Goal: Complete application form

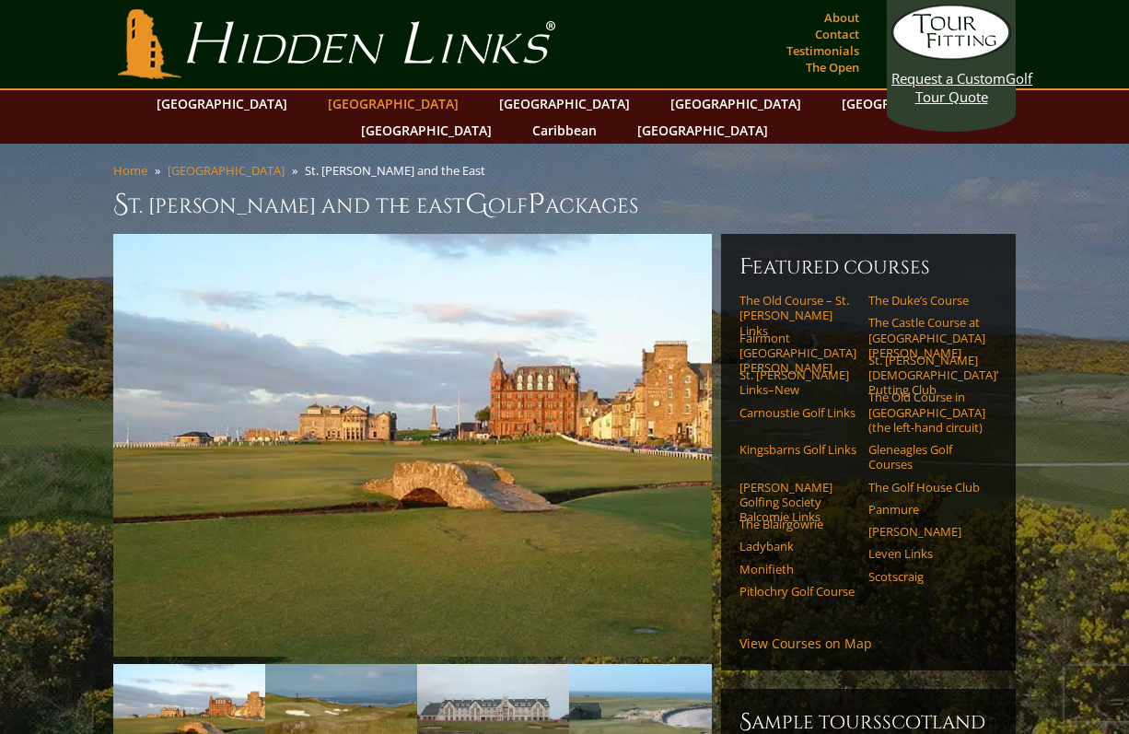
click at [365, 108] on link "[GEOGRAPHIC_DATA]" at bounding box center [393, 103] width 149 height 27
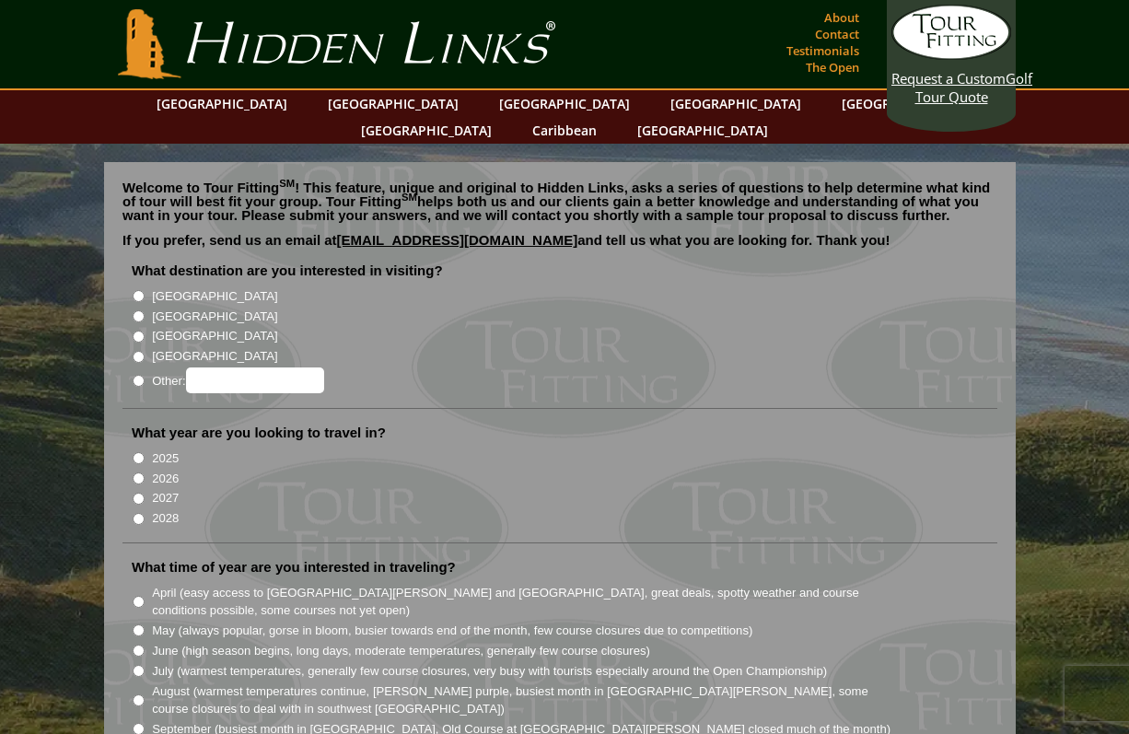
drag, startPoint x: 187, startPoint y: 281, endPoint x: 190, endPoint y: 296, distance: 15.0
click at [187, 308] on label "[GEOGRAPHIC_DATA]" at bounding box center [214, 317] width 125 height 18
click at [145, 310] on input "[GEOGRAPHIC_DATA]" at bounding box center [139, 316] width 12 height 12
radio input "true"
click at [171, 467] on li "2026" at bounding box center [567, 477] width 871 height 20
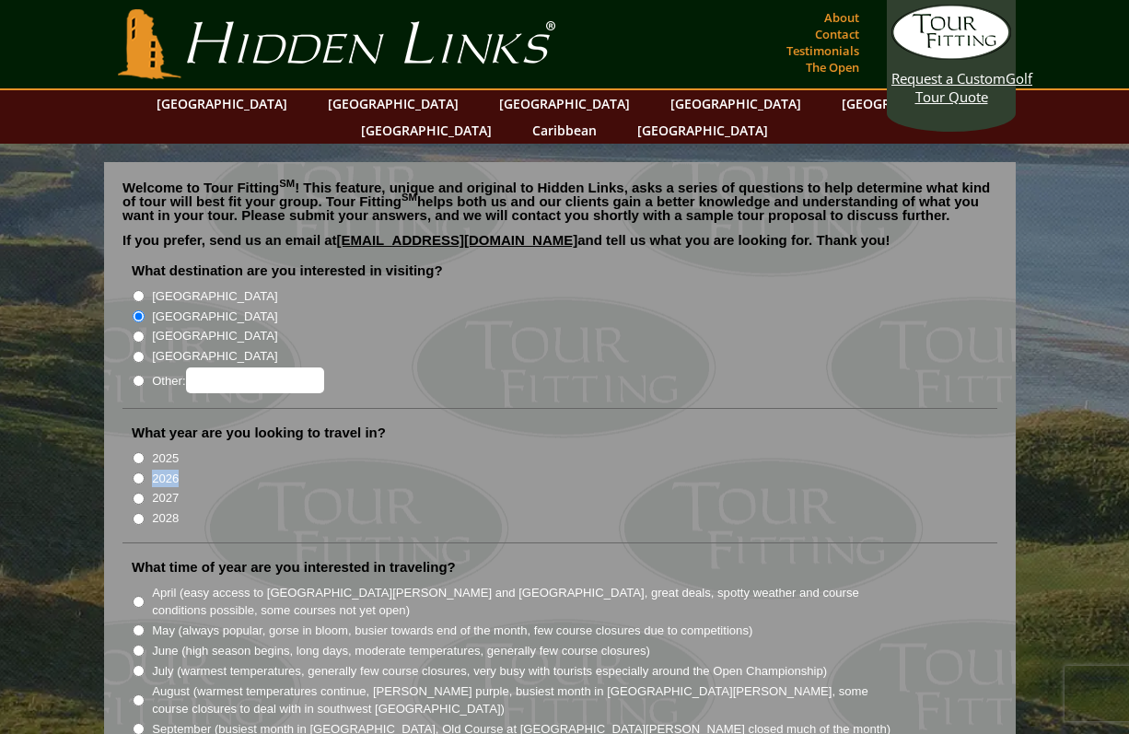
click at [171, 467] on li "2026" at bounding box center [567, 477] width 871 height 20
click at [176, 470] on label "2026" at bounding box center [165, 479] width 27 height 18
click at [145, 472] on input "2026" at bounding box center [139, 478] width 12 height 12
radio input "true"
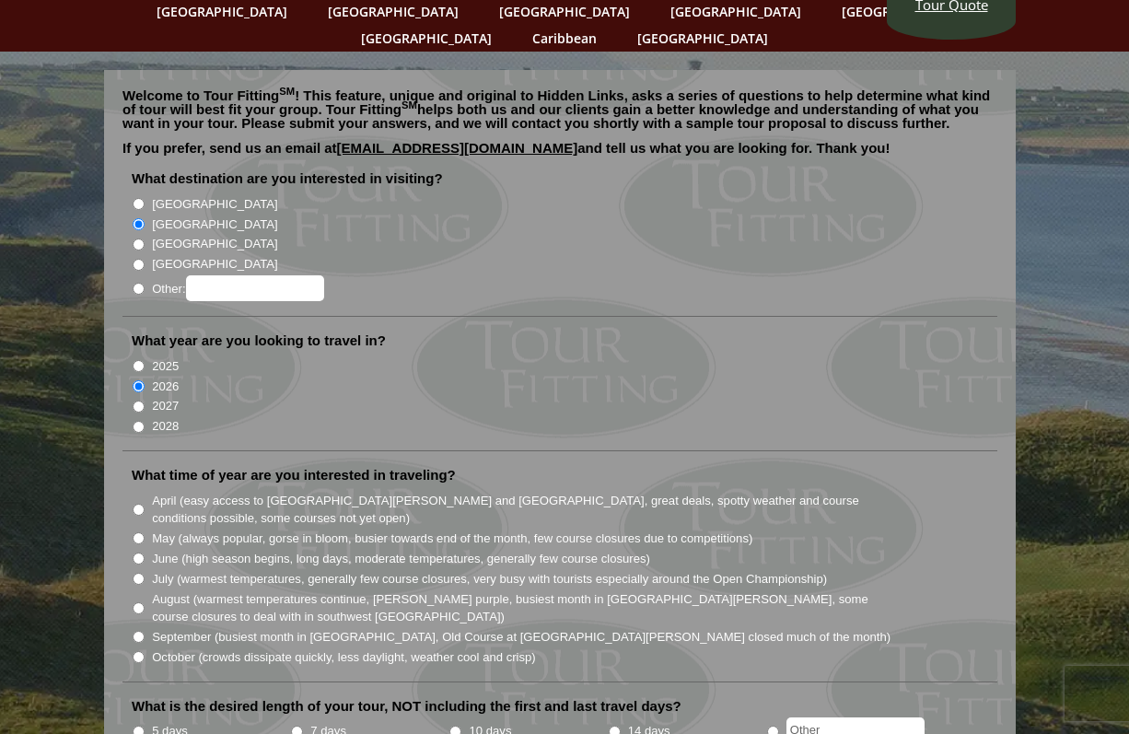
click at [212, 492] on label "April (easy access to St. Andrews and Ballybunion, great deals, spotty weather …" at bounding box center [522, 510] width 740 height 36
click at [145, 504] on input "April (easy access to St. Andrews and Ballybunion, great deals, spotty weather …" at bounding box center [139, 510] width 12 height 12
radio input "true"
click at [250, 529] on label "May (always popular, gorse in bloom, busier towards end of the month, few cours…" at bounding box center [452, 538] width 600 height 18
click at [145, 532] on input "May (always popular, gorse in bloom, busier towards end of the month, few cours…" at bounding box center [139, 538] width 12 height 12
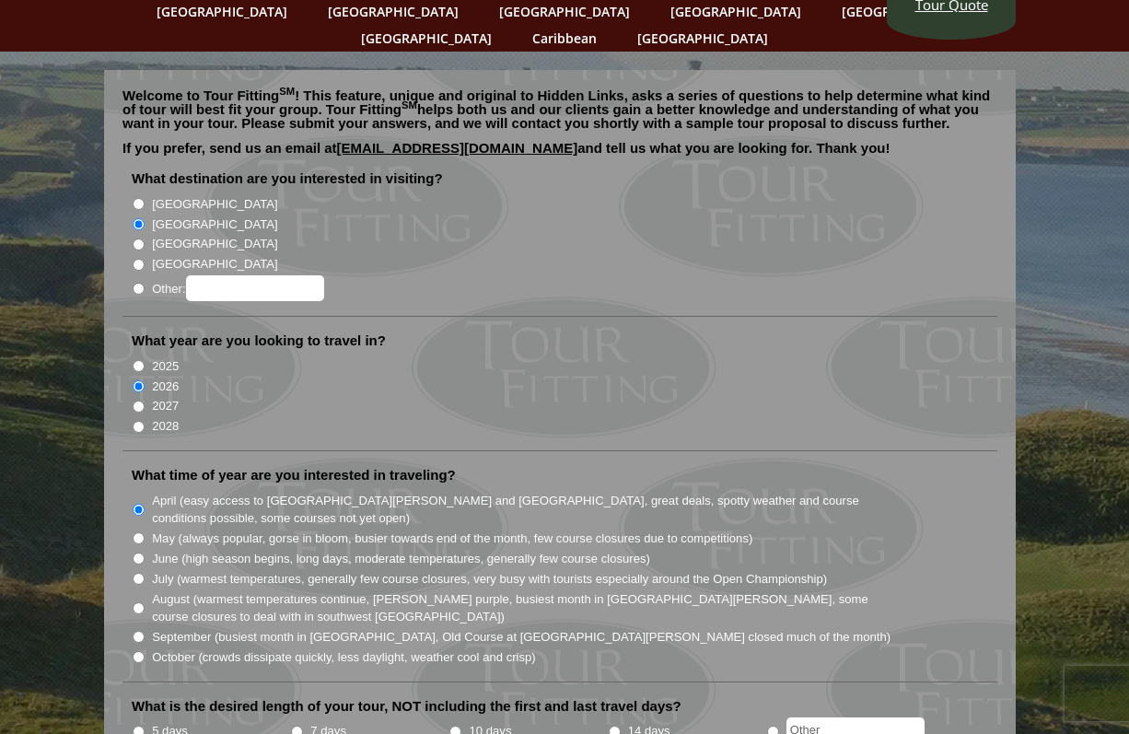
radio input "true"
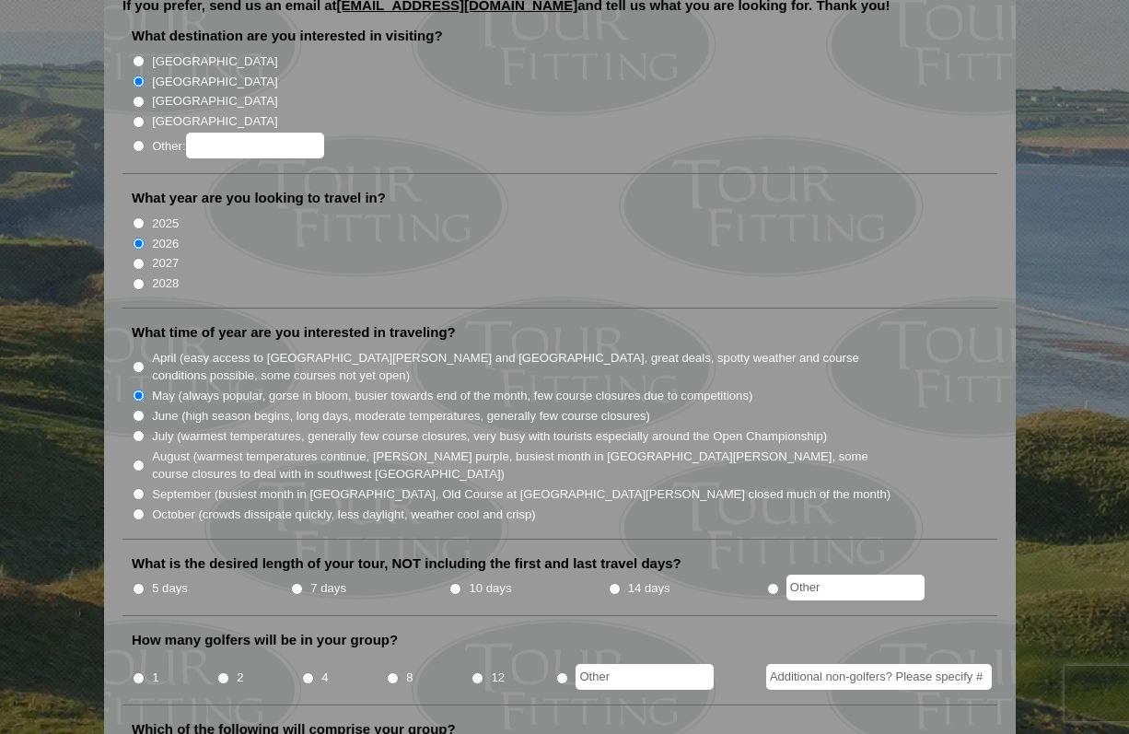
scroll to position [276, 0]
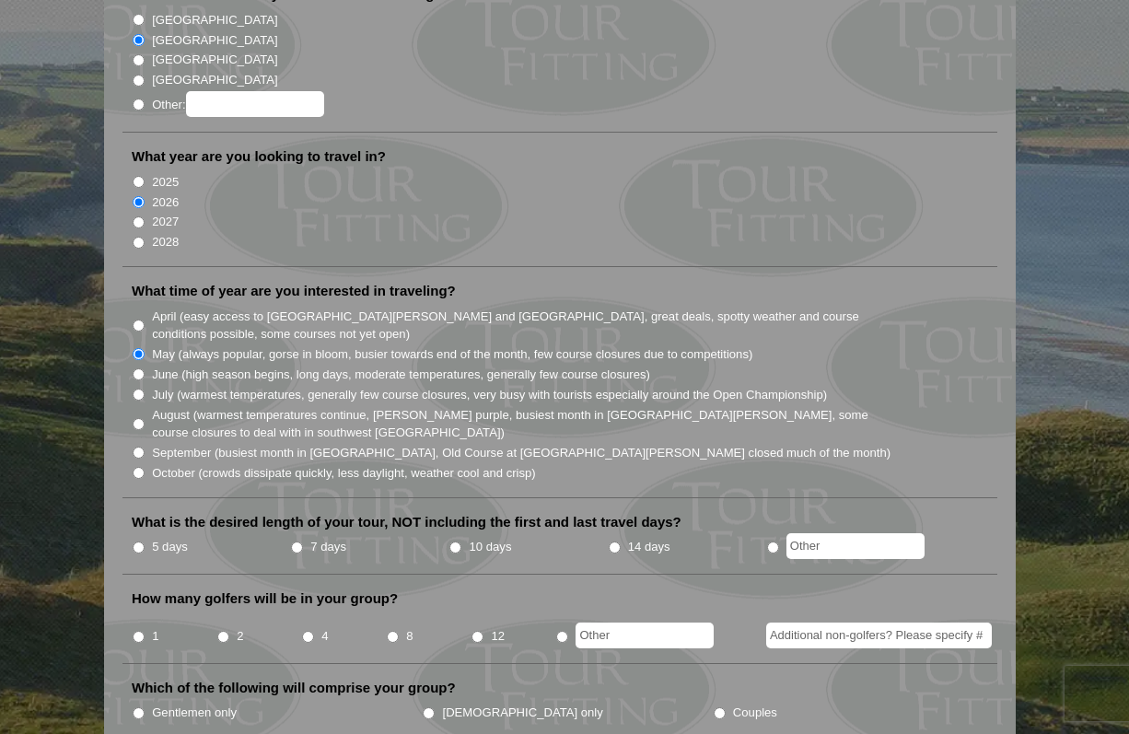
click at [288, 536] on li "5 days" at bounding box center [211, 547] width 158 height 23
click at [297, 541] on input "7 days" at bounding box center [297, 547] width 12 height 12
radio input "true"
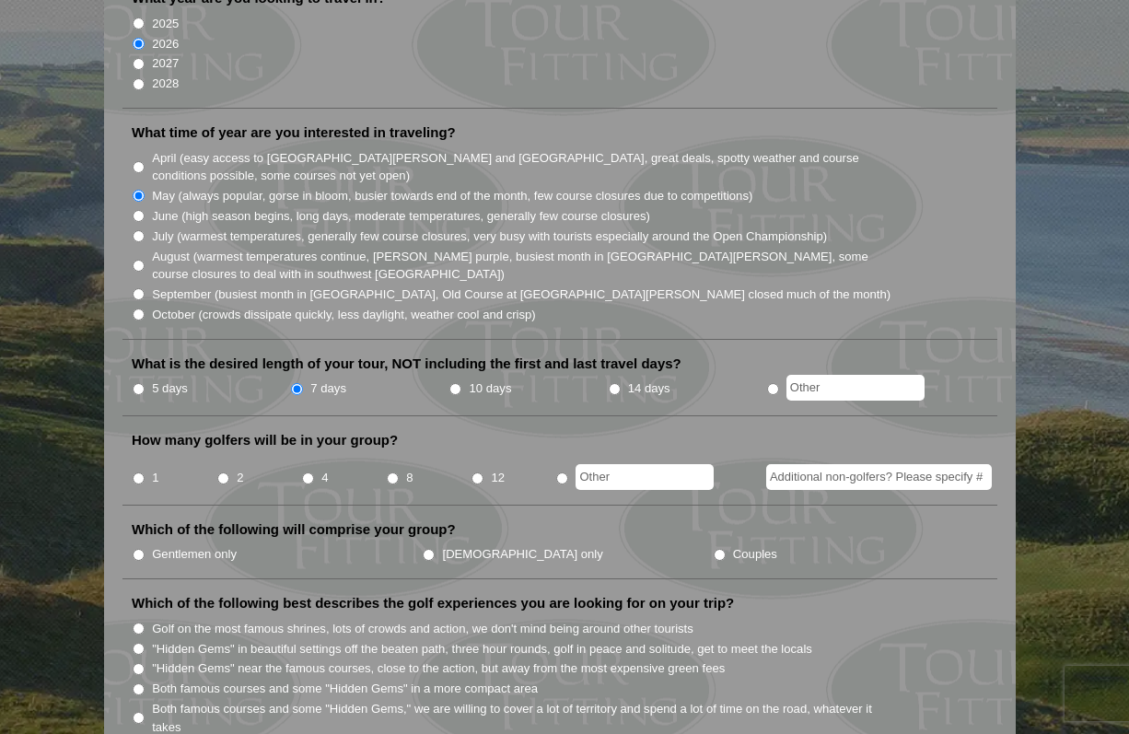
scroll to position [460, 0]
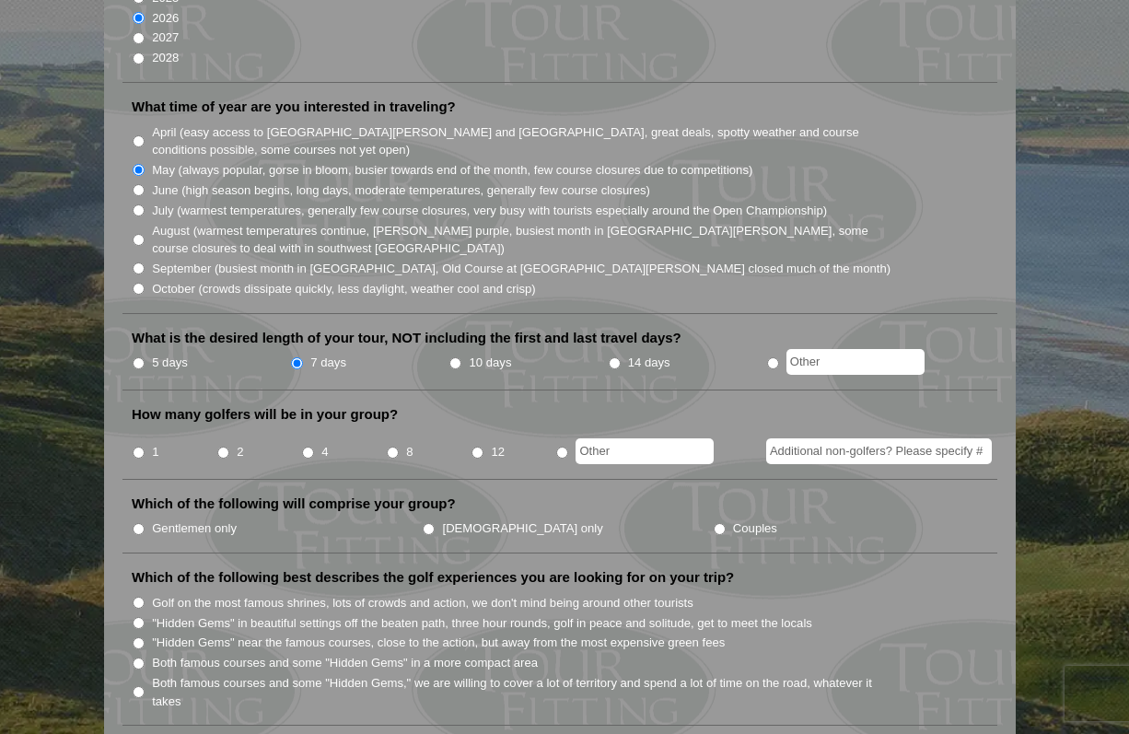
click at [397, 447] on input "8" at bounding box center [393, 453] width 12 height 12
radio input "true"
click at [316, 428] on li "4" at bounding box center [343, 446] width 85 height 36
click at [299, 428] on li "2" at bounding box center [258, 446] width 85 height 36
click at [306, 447] on input "4" at bounding box center [308, 453] width 12 height 12
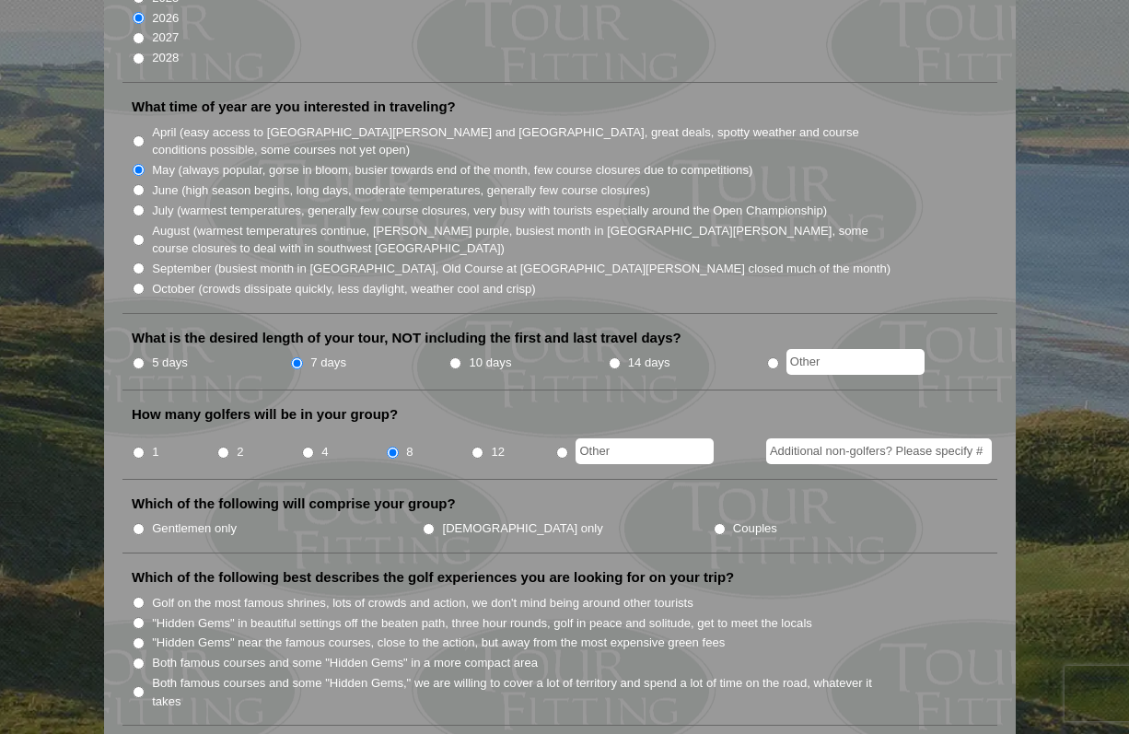
radio input "true"
click at [210, 519] on label "Gentlemen only" at bounding box center [194, 528] width 85 height 18
click at [145, 523] on input "Gentlemen only" at bounding box center [139, 529] width 12 height 12
radio input "true"
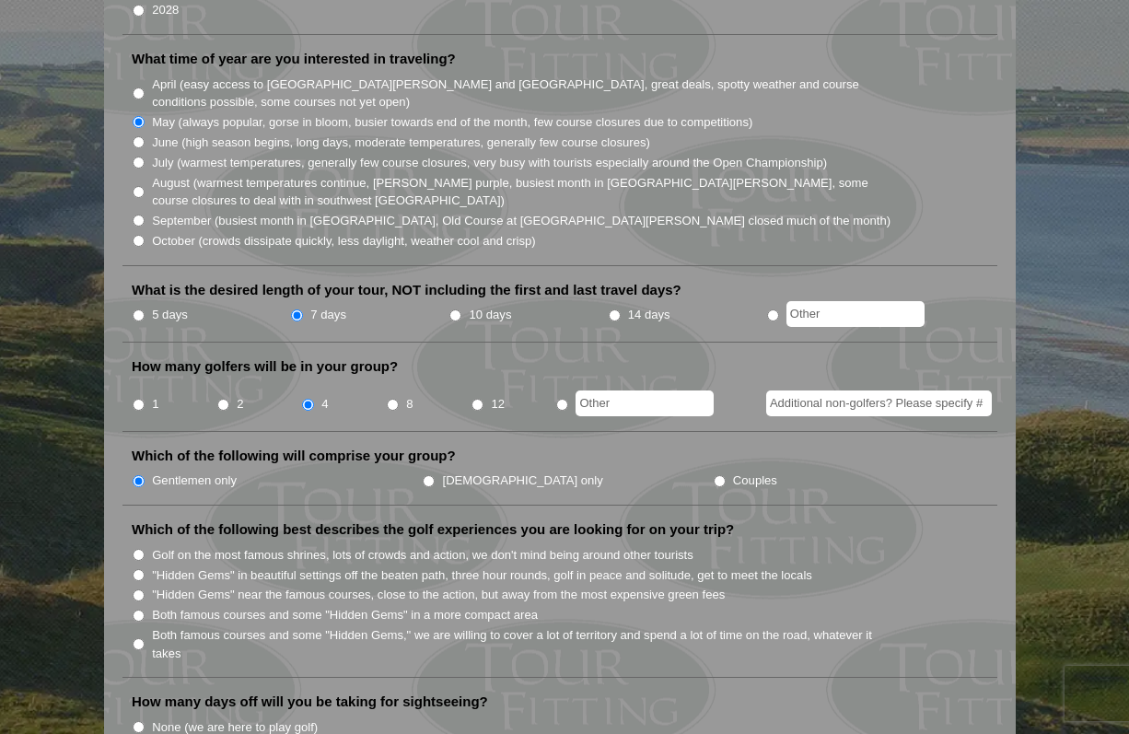
scroll to position [552, 0]
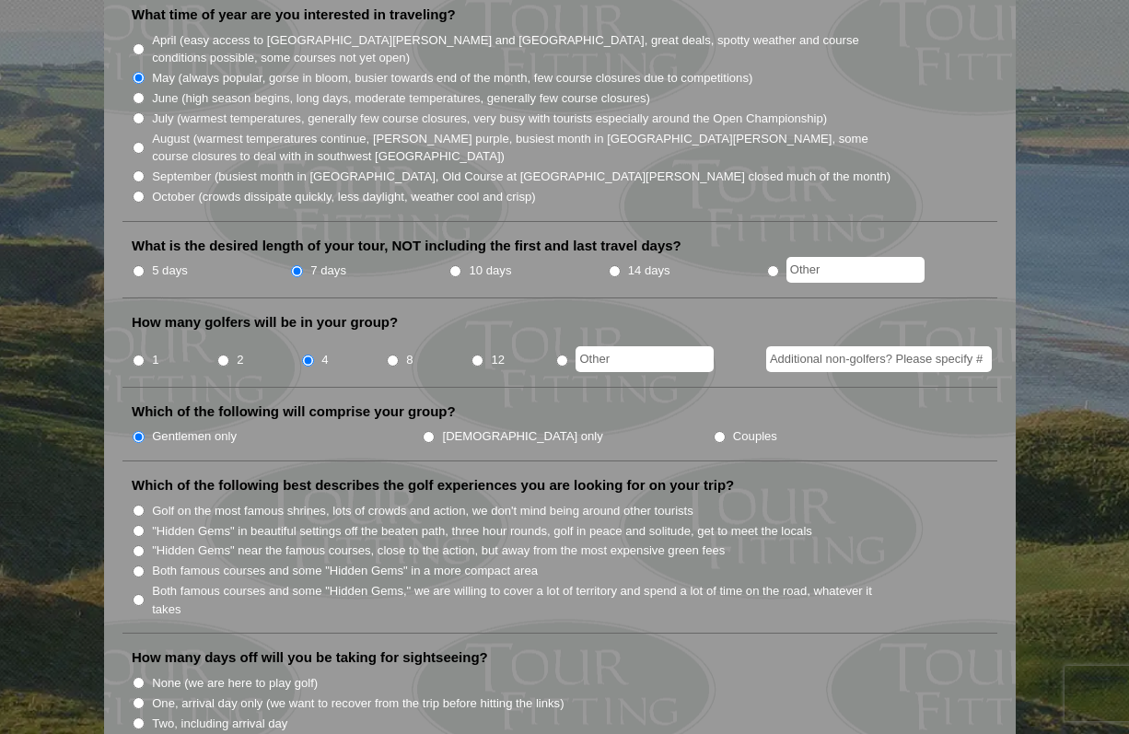
click at [328, 502] on label "Golf on the most famous shrines, lots of crowds and action, we don't mind being…" at bounding box center [422, 511] width 541 height 18
click at [213, 502] on label "Golf on the most famous shrines, lots of crowds and action, we don't mind being…" at bounding box center [422, 511] width 541 height 18
click at [145, 505] on input "Golf on the most famous shrines, lots of crowds and action, we don't mind being…" at bounding box center [139, 511] width 12 height 12
radio input "true"
click at [218, 522] on label ""Hidden Gems" in beautiful settings off the beaten path, three hour rounds, gol…" at bounding box center [482, 531] width 660 height 18
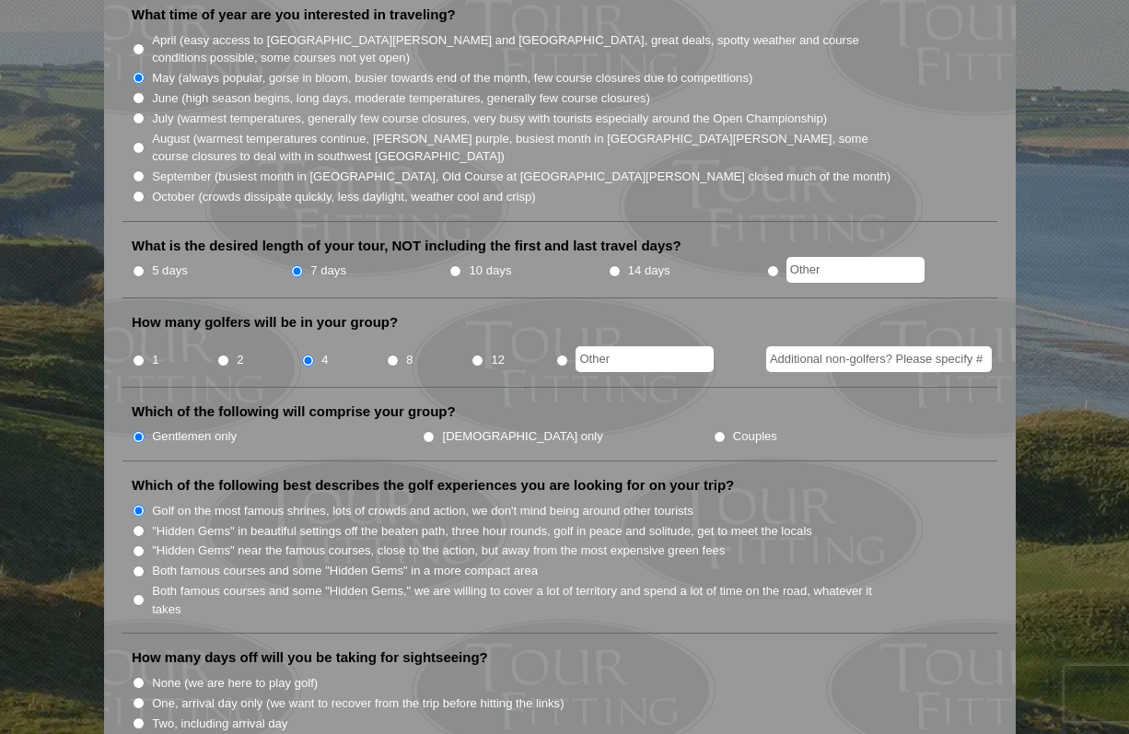
click at [145, 525] on input ""Hidden Gems" in beautiful settings off the beaten path, three hour rounds, gol…" at bounding box center [139, 531] width 12 height 12
radio input "true"
click at [273, 562] on label "Both famous courses and some "Hidden Gems" in a more compact area" at bounding box center [345, 571] width 386 height 18
click at [145, 565] on input "Both famous courses and some "Hidden Gems" in a more compact area" at bounding box center [139, 571] width 12 height 12
radio input "true"
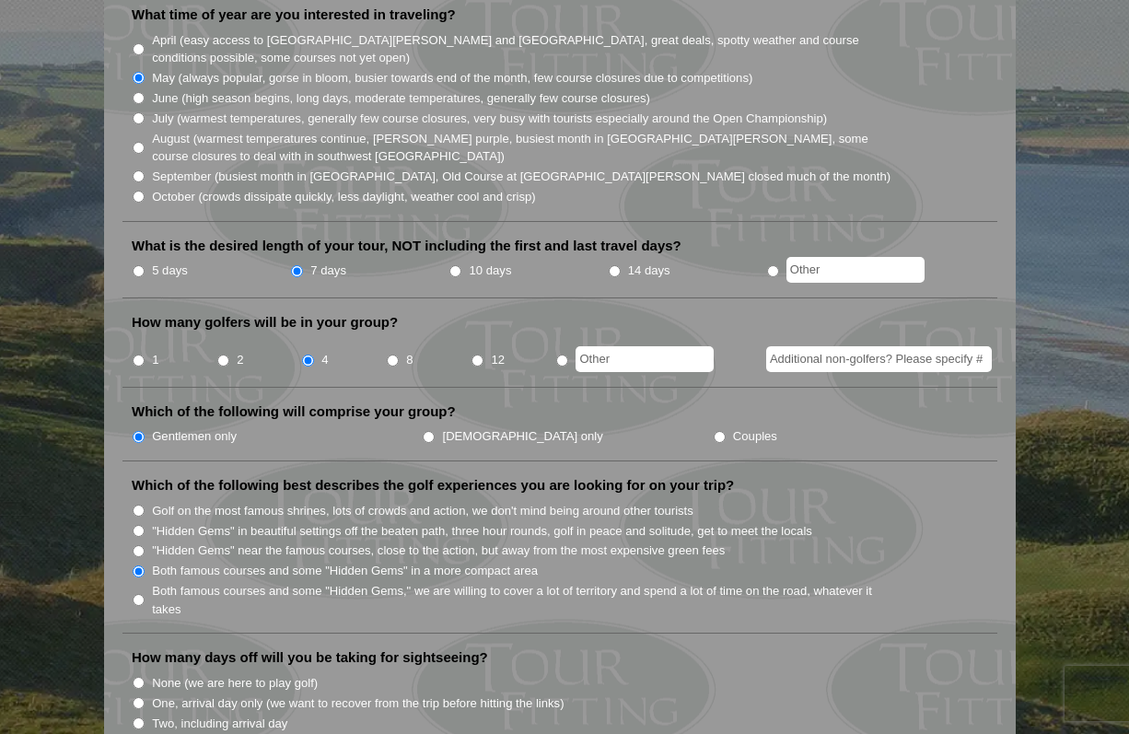
click at [271, 582] on label "Both famous courses and some "Hidden Gems," we are willing to cover a lot of te…" at bounding box center [522, 600] width 740 height 36
click at [145, 594] on input "Both famous courses and some "Hidden Gems," we are willing to cover a lot of te…" at bounding box center [139, 600] width 12 height 12
radio input "true"
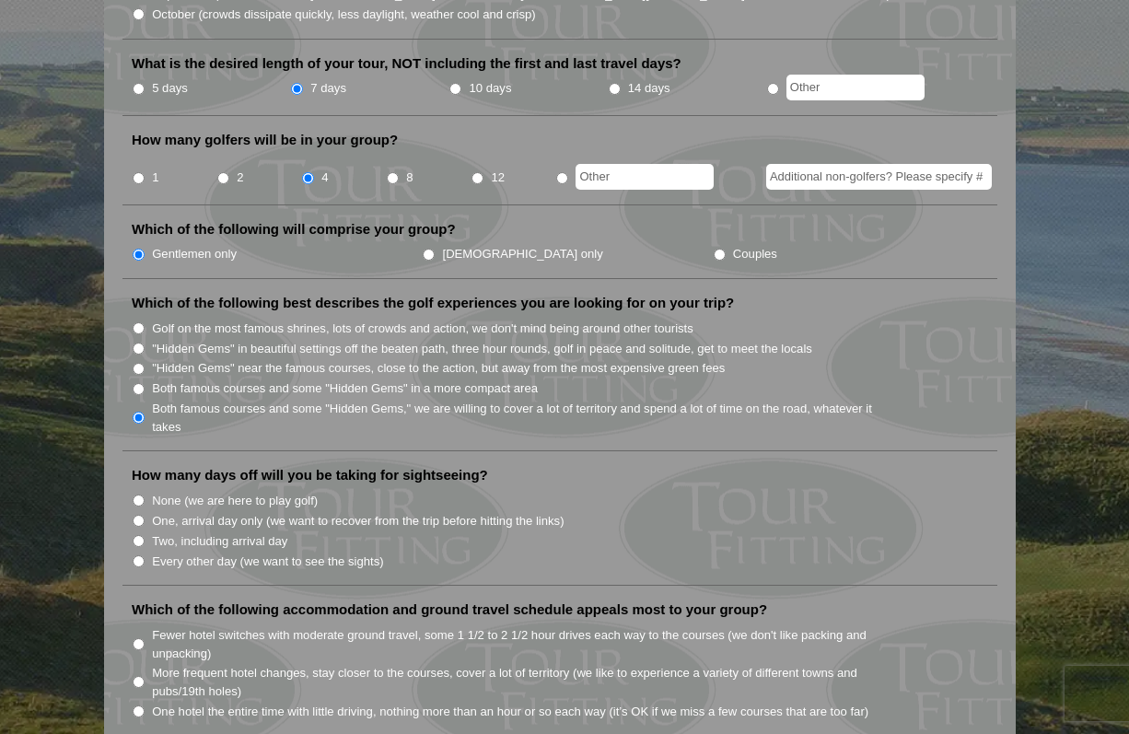
scroll to position [737, 0]
click at [223, 490] on label "None (we are here to play golf)" at bounding box center [235, 499] width 166 height 18
click at [145, 493] on input "None (we are here to play golf)" at bounding box center [139, 499] width 12 height 12
radio input "true"
click at [261, 530] on label "Two, including arrival day" at bounding box center [219, 539] width 135 height 18
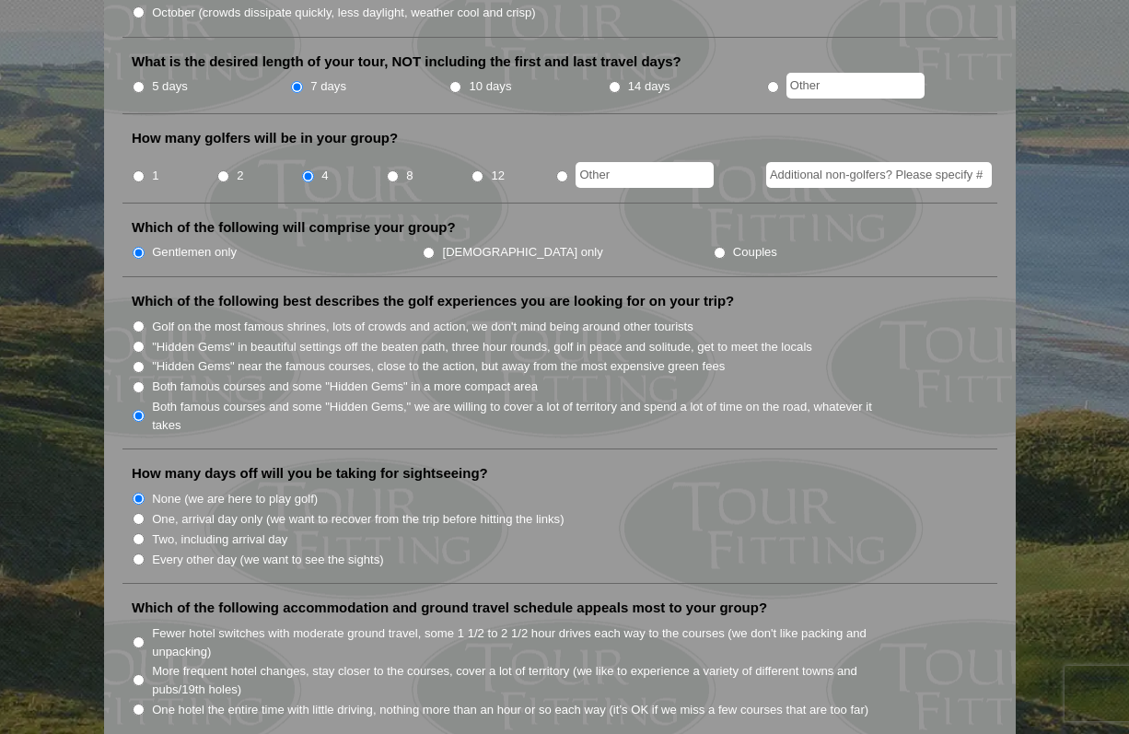
click at [145, 533] on input "Two, including arrival day" at bounding box center [139, 539] width 12 height 12
radio input "true"
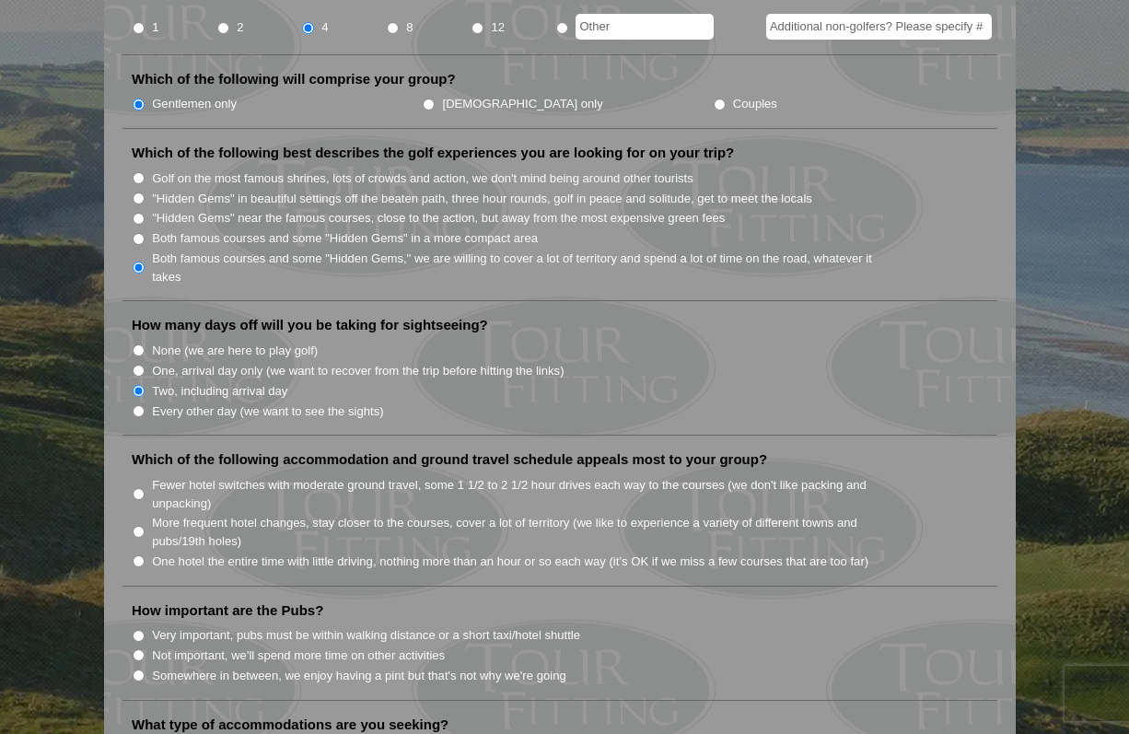
scroll to position [921, 0]
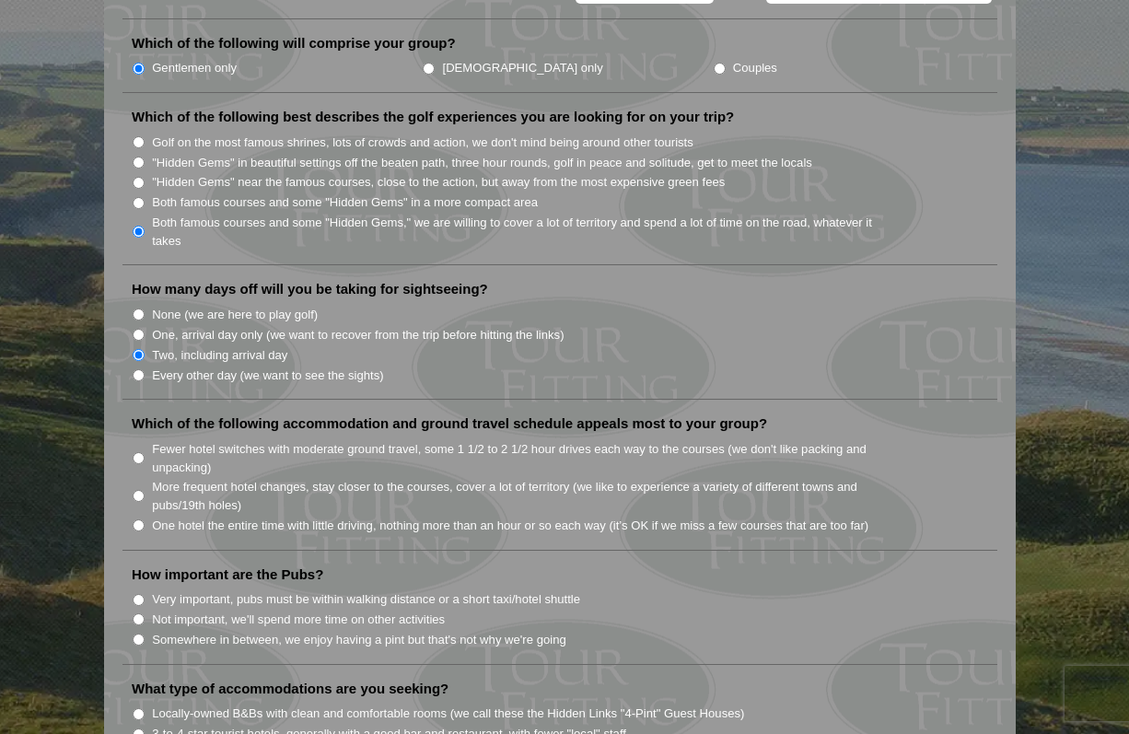
click at [319, 366] on label "Every other day (we want to see the sights)" at bounding box center [267, 375] width 231 height 18
click at [145, 369] on input "Every other day (we want to see the sights)" at bounding box center [139, 375] width 12 height 12
radio input "true"
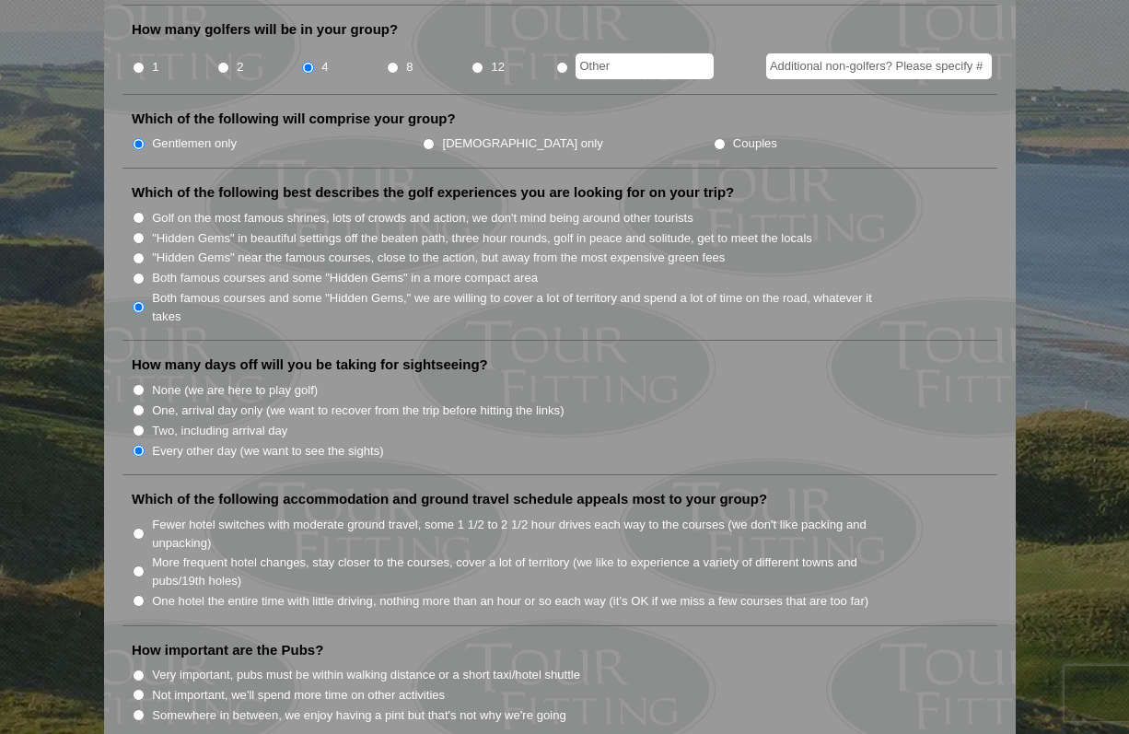
scroll to position [829, 0]
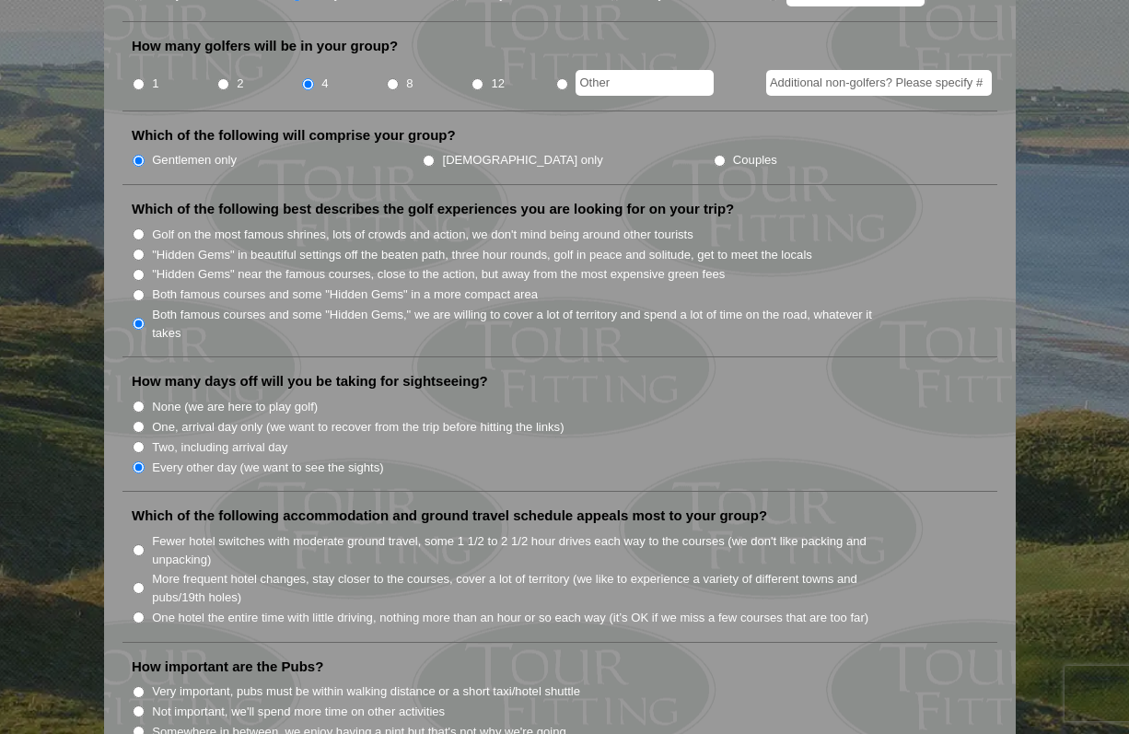
click at [272, 438] on label "Two, including arrival day" at bounding box center [219, 447] width 135 height 18
click at [145, 441] on input "Two, including arrival day" at bounding box center [139, 447] width 12 height 12
radio input "true"
click at [482, 570] on label "More frequent hotel changes, stay closer to the courses, cover a lot of territo…" at bounding box center [522, 588] width 740 height 36
click at [145, 582] on input "More frequent hotel changes, stay closer to the courses, cover a lot of territo…" at bounding box center [139, 588] width 12 height 12
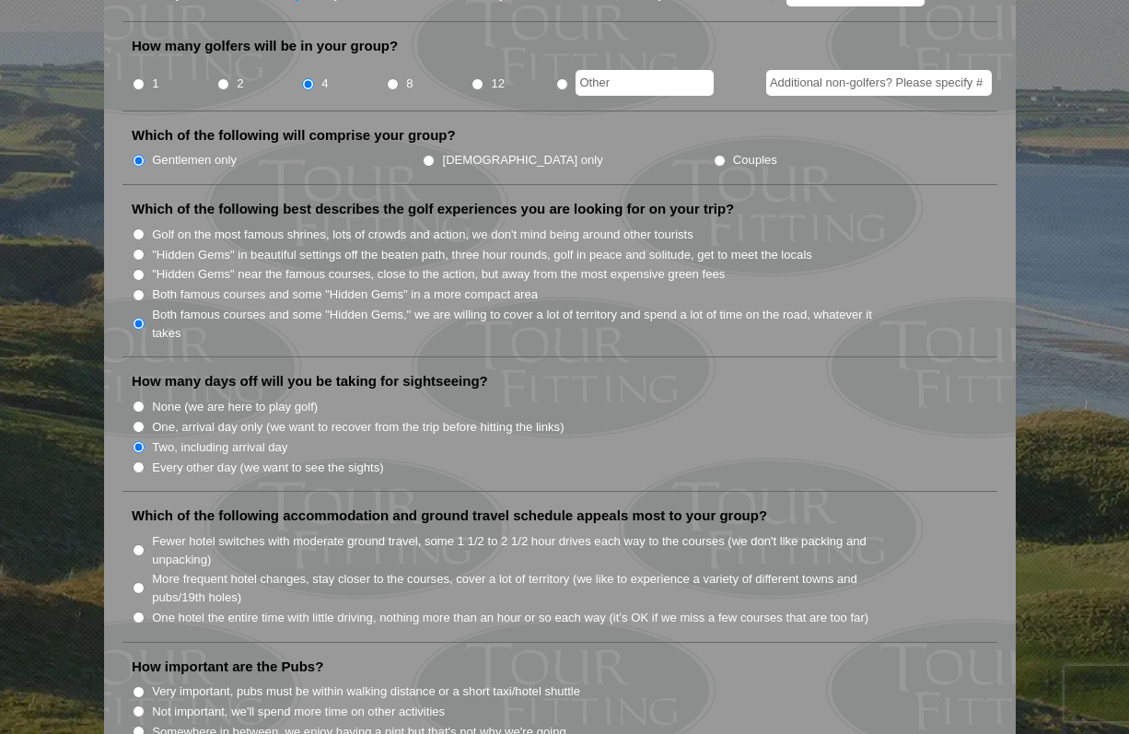
radio input "true"
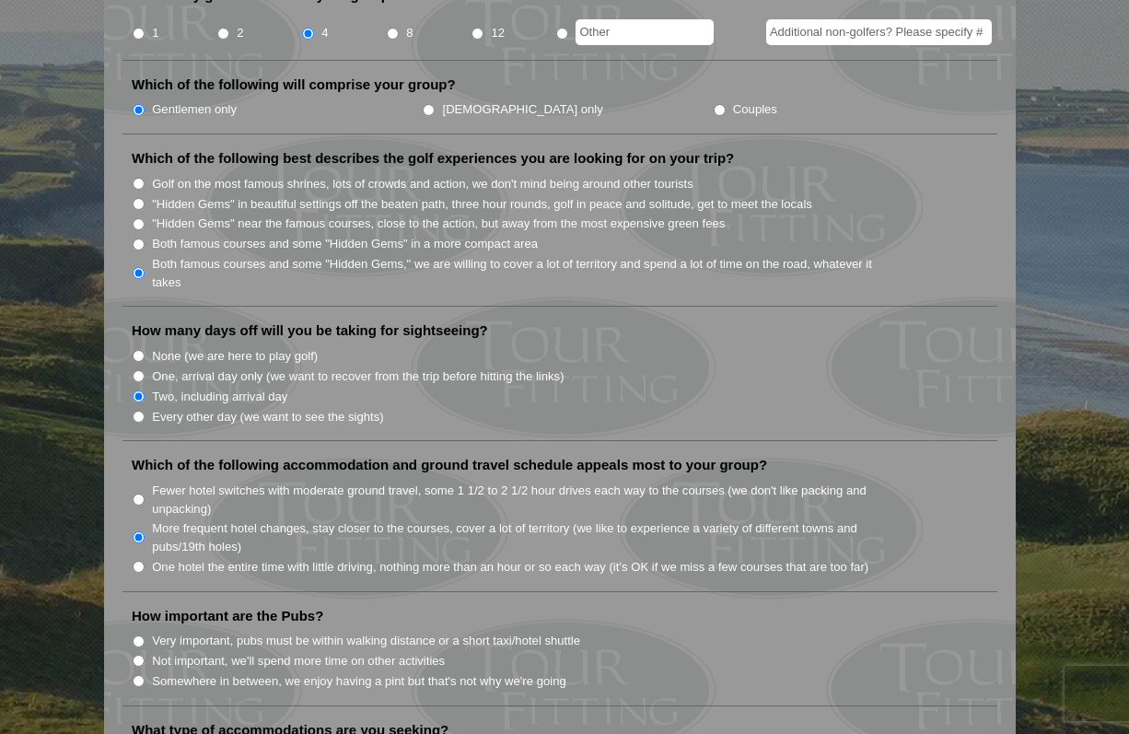
scroll to position [921, 0]
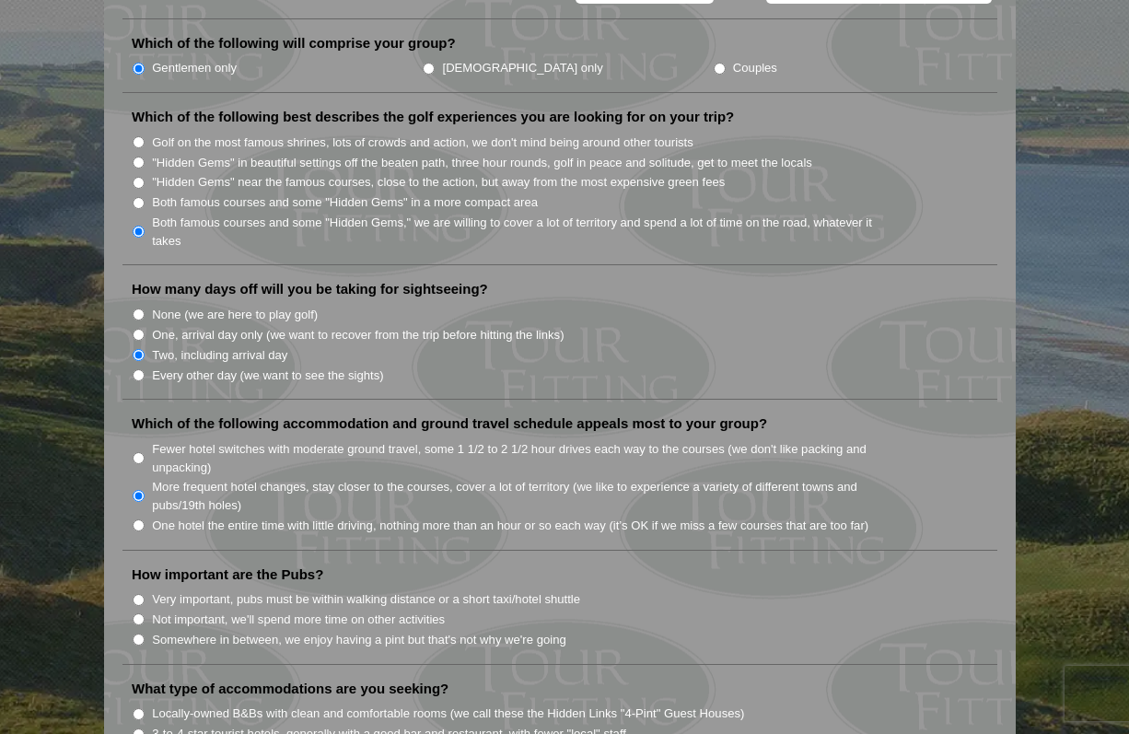
click at [399, 631] on label "Somewhere in between, we enjoy having a pint but that's not why we're going" at bounding box center [359, 640] width 414 height 18
click at [145, 633] on input "Somewhere in between, we enjoy having a pint but that's not why we're going" at bounding box center [139, 639] width 12 height 12
radio input "true"
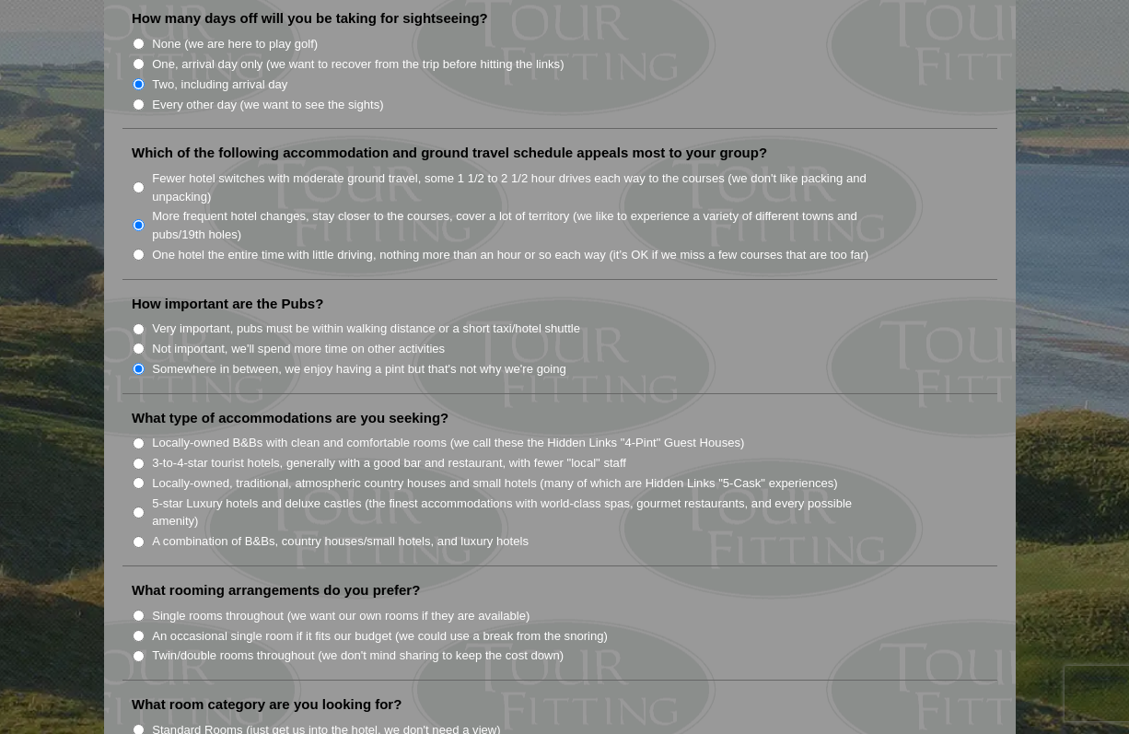
scroll to position [1197, 0]
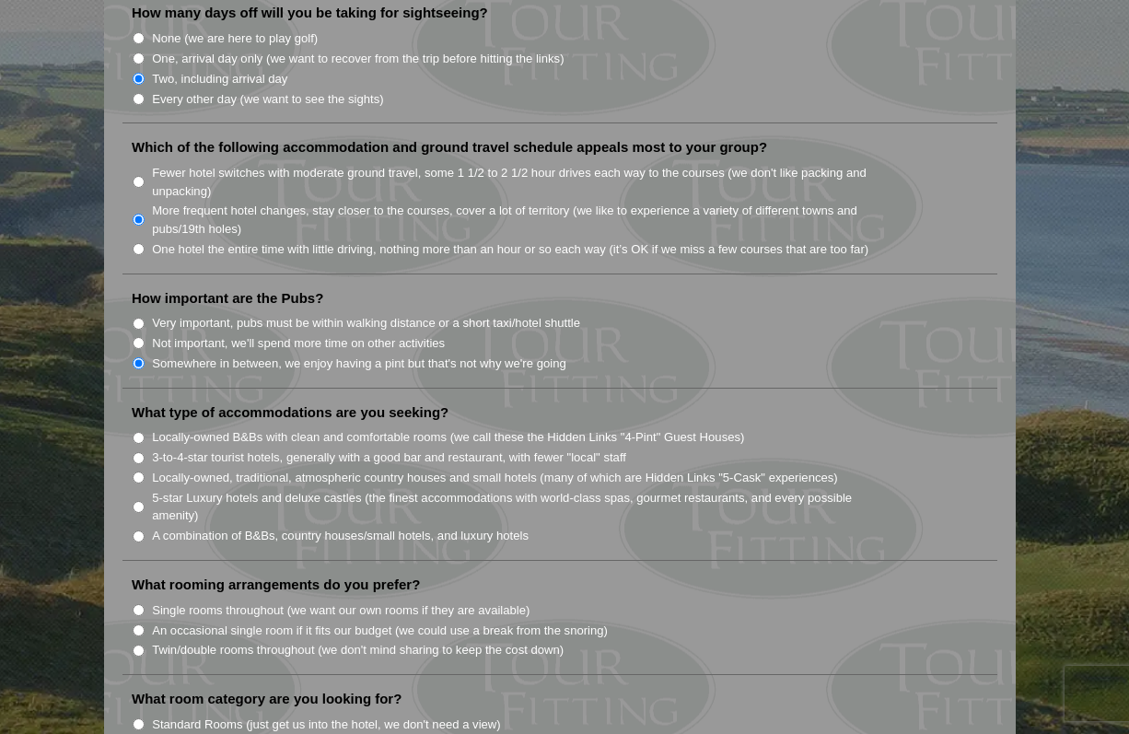
click at [411, 428] on label "Locally-owned B&Bs with clean and comfortable rooms (we call these the Hidden L…" at bounding box center [448, 437] width 592 height 18
click at [145, 432] on input "Locally-owned B&Bs with clean and comfortable rooms (we call these the Hidden L…" at bounding box center [139, 438] width 12 height 12
radio input "true"
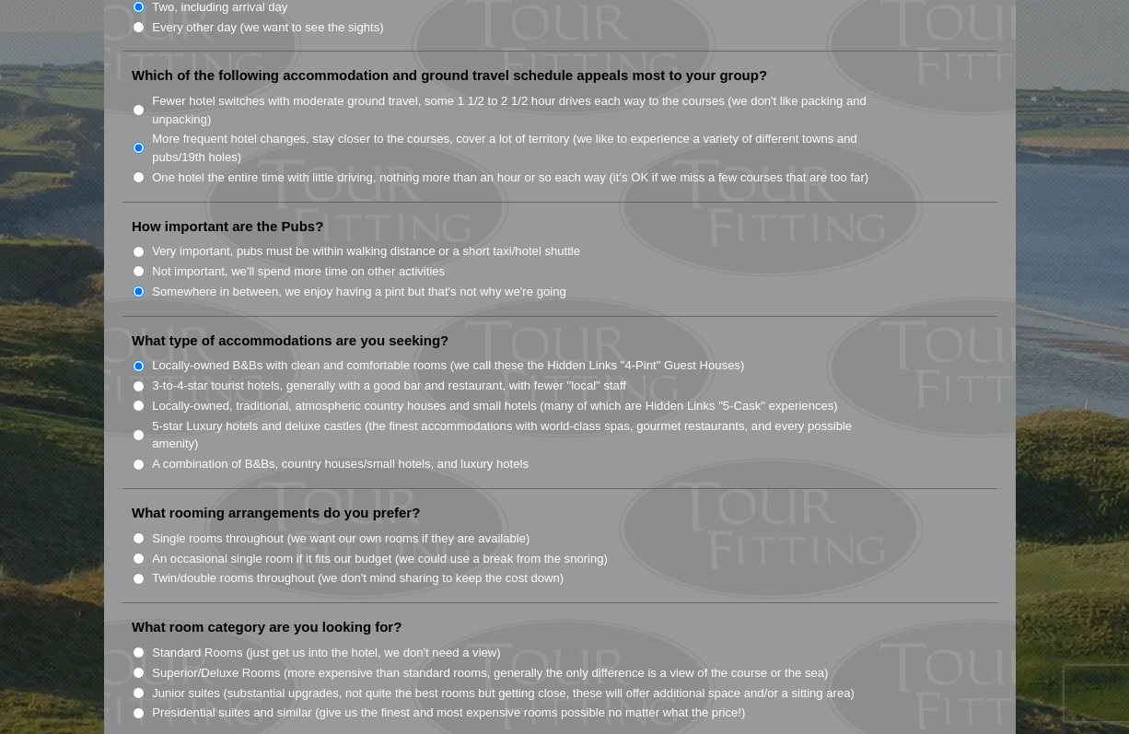
scroll to position [1381, 0]
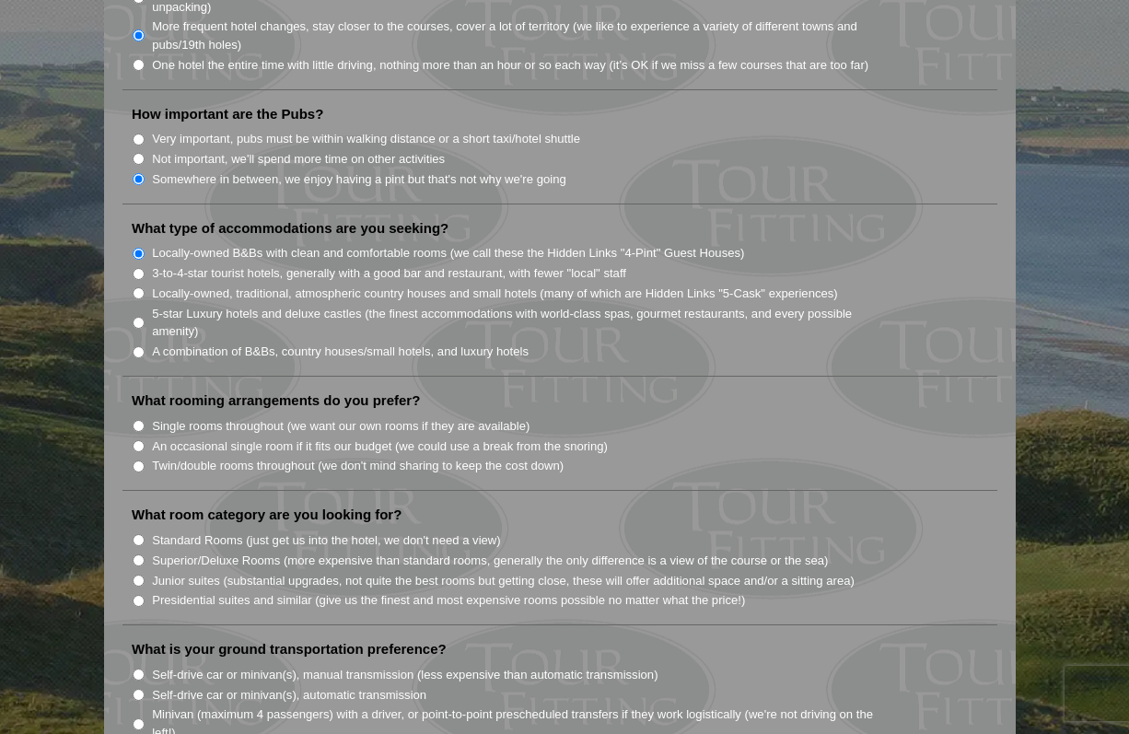
click at [380, 342] on label "A combination of B&Bs, country houses/small hotels, and luxury hotels" at bounding box center [340, 351] width 377 height 18
click at [145, 346] on input "A combination of B&Bs, country houses/small hotels, and luxury hotels" at bounding box center [139, 352] width 12 height 12
radio input "true"
click at [304, 244] on label "Locally-owned B&Bs with clean and comfortable rooms (we call these the Hidden L…" at bounding box center [448, 253] width 592 height 18
click at [145, 248] on input "Locally-owned B&Bs with clean and comfortable rooms (we call these the Hidden L…" at bounding box center [139, 254] width 12 height 12
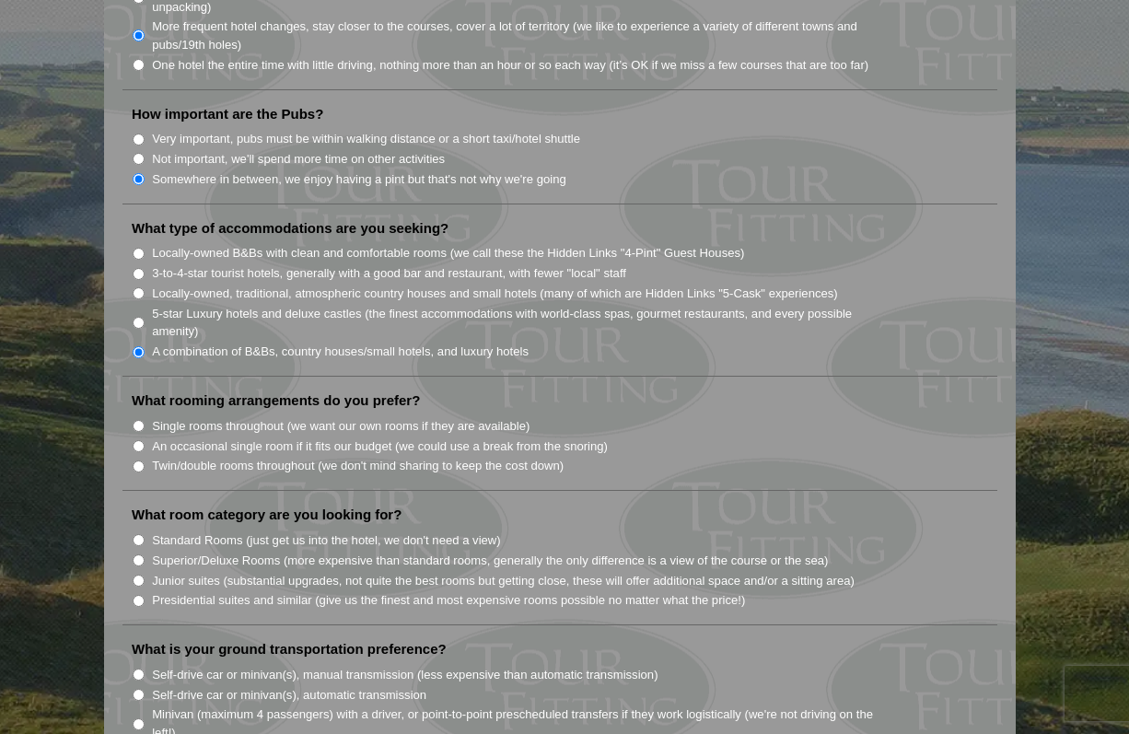
radio input "true"
click at [332, 457] on label "Twin/double rooms throughout (we don't mind sharing to keep the cost down)" at bounding box center [358, 466] width 412 height 18
click at [145, 460] on input "Twin/double rooms throughout (we don't mind sharing to keep the cost down)" at bounding box center [139, 466] width 12 height 12
radio input "true"
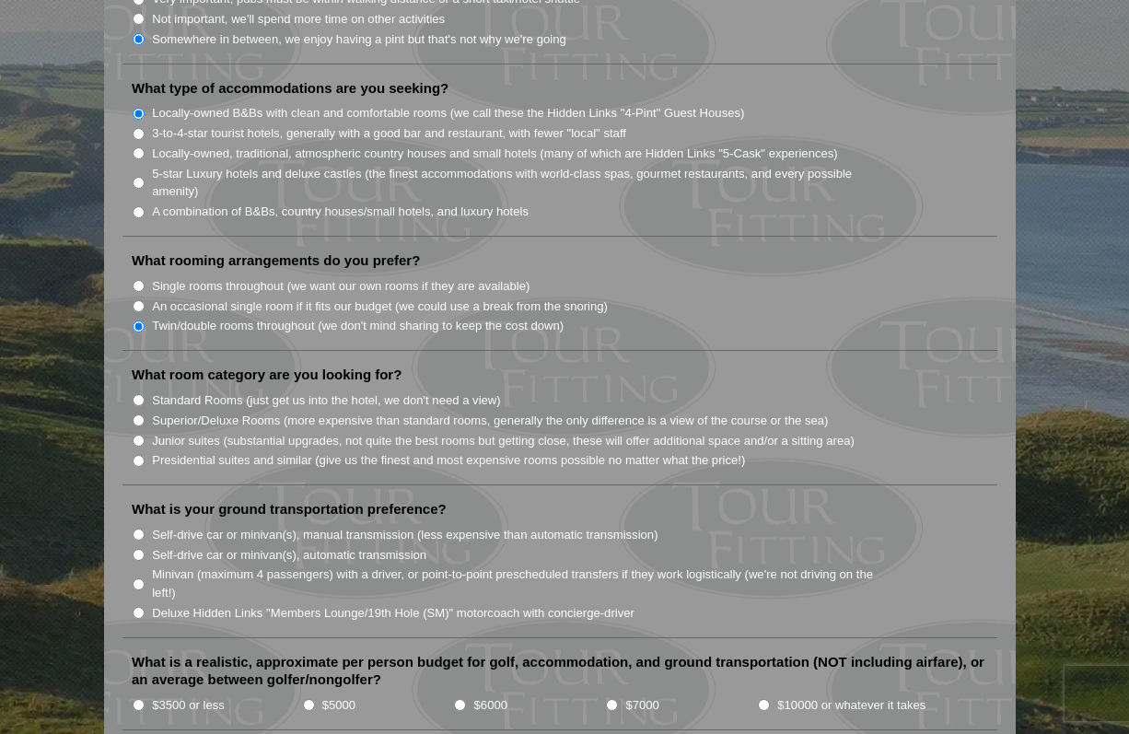
scroll to position [1565, 0]
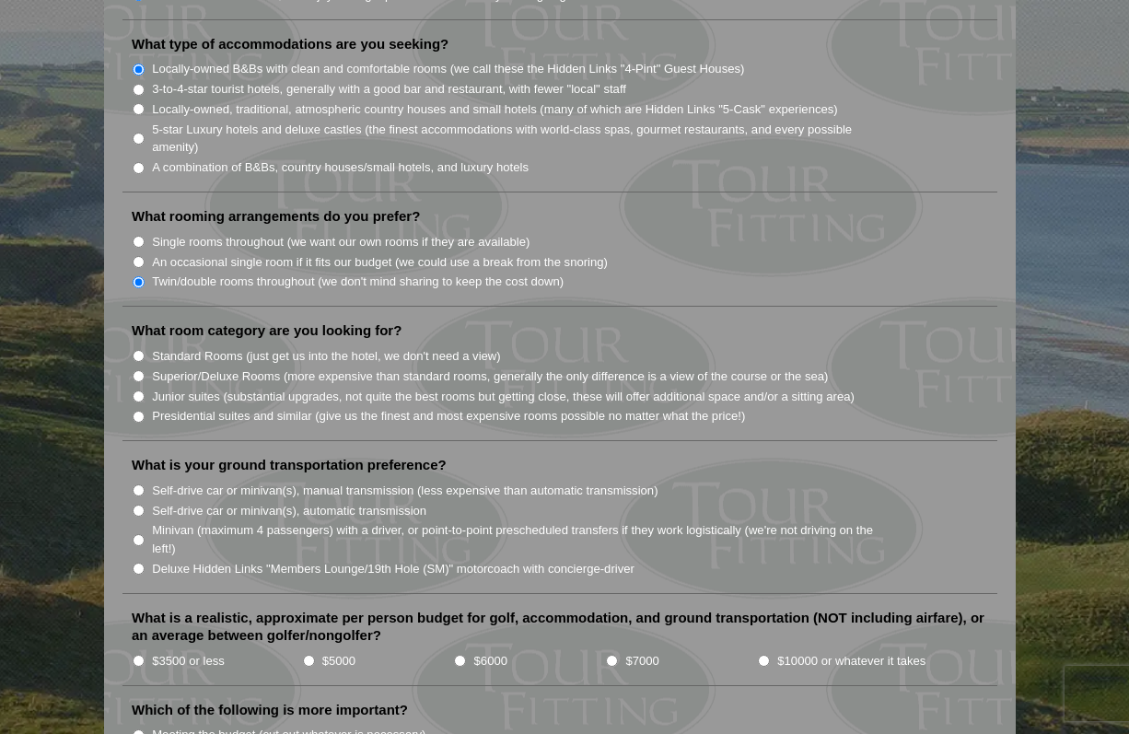
click at [373, 347] on label "Standard Rooms (just get us into the hotel, we don't need a view)" at bounding box center [326, 356] width 349 height 18
click at [145, 350] on input "Standard Rooms (just get us into the hotel, we don't need a view)" at bounding box center [139, 356] width 12 height 12
radio input "true"
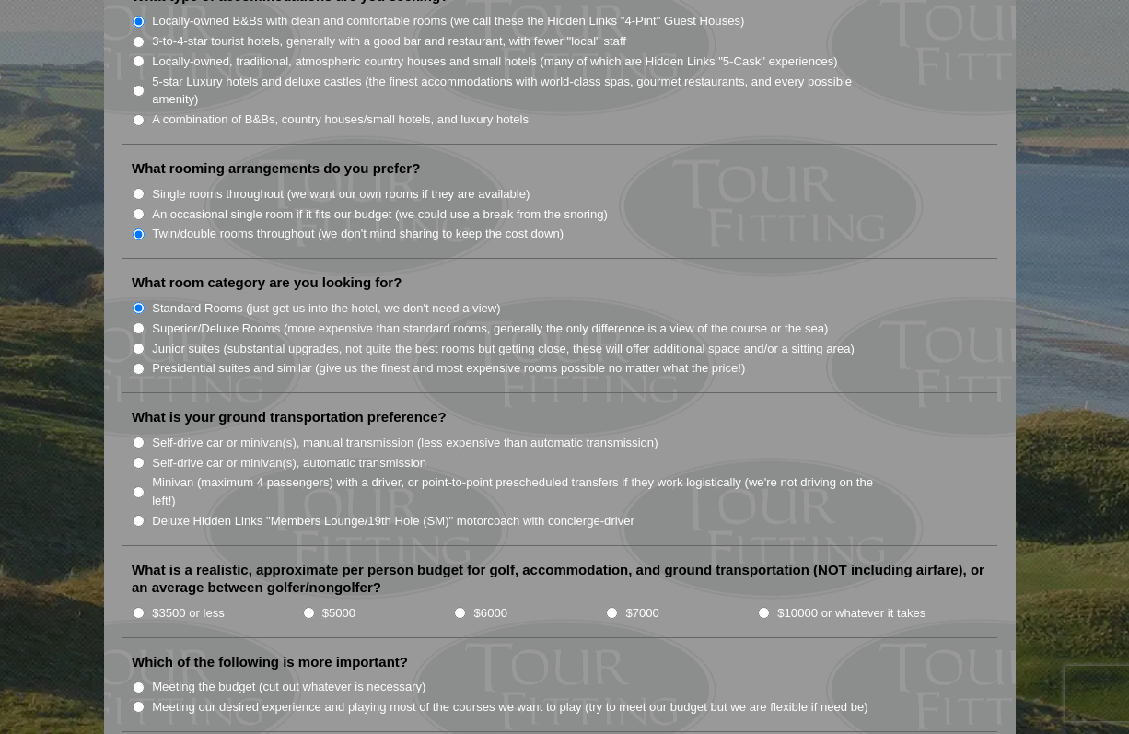
scroll to position [1657, 0]
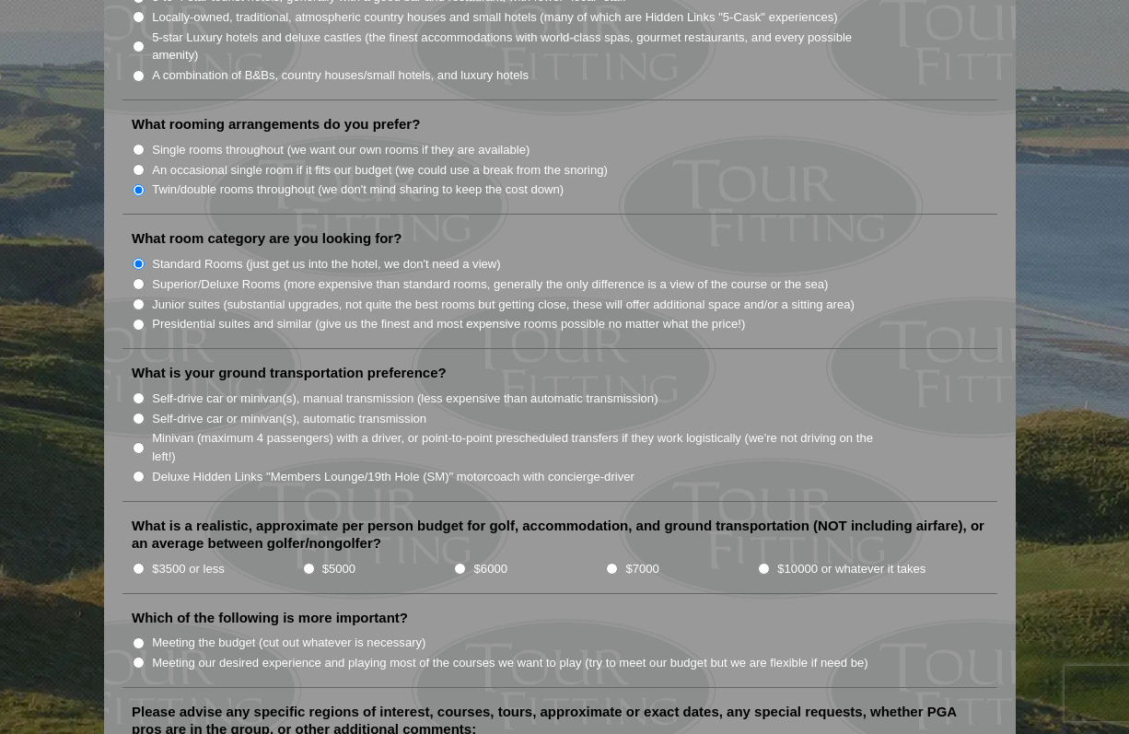
click at [381, 410] on label "Self-drive car or minivan(s), automatic transmission" at bounding box center [289, 419] width 274 height 18
click at [145, 412] on input "Self-drive car or minivan(s), automatic transmission" at bounding box center [139, 418] width 12 height 12
radio input "true"
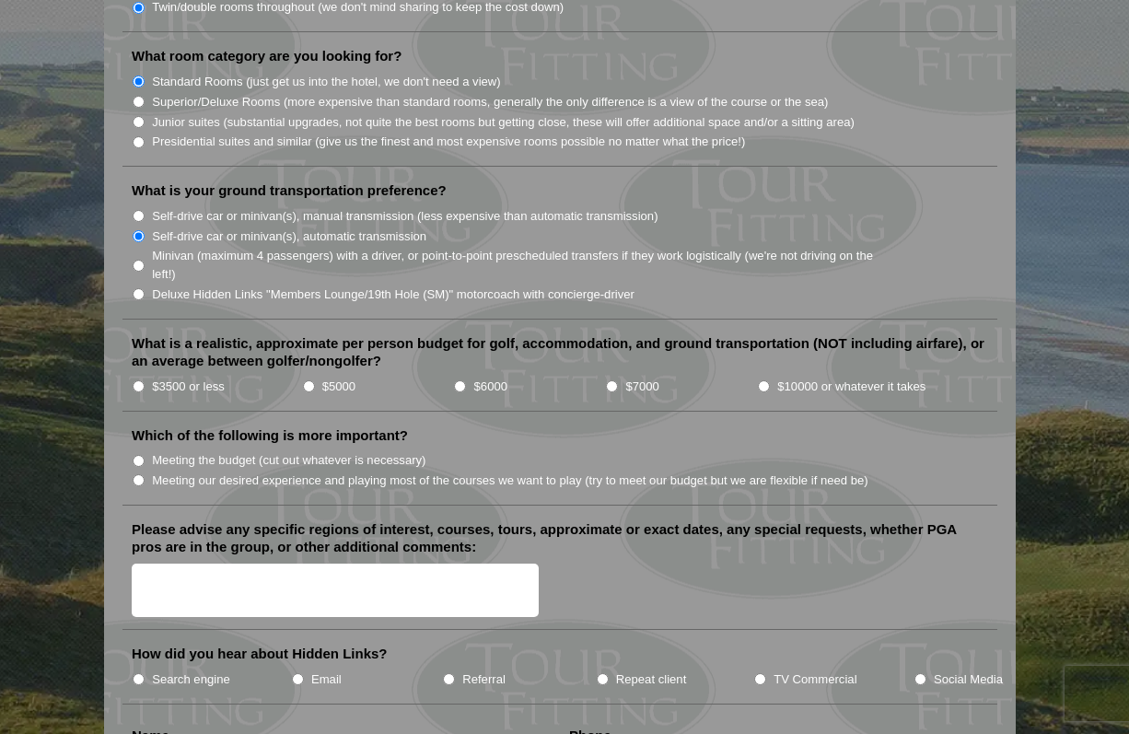
scroll to position [1841, 0]
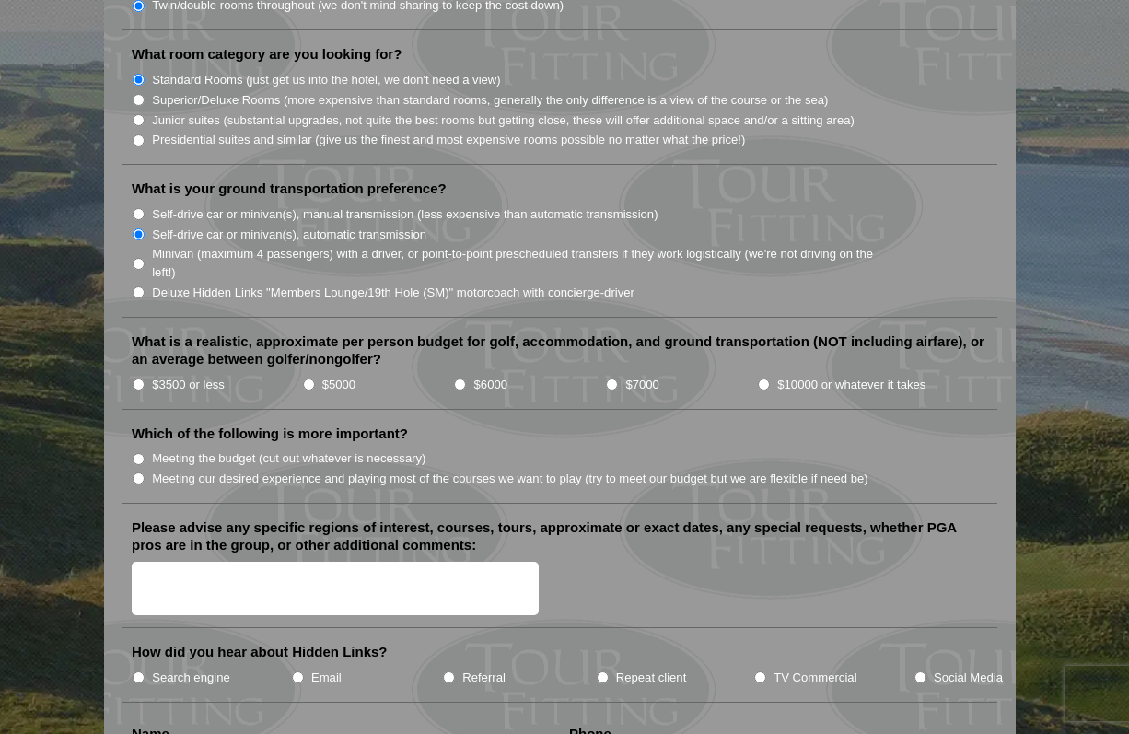
drag, startPoint x: 311, startPoint y: 363, endPoint x: 309, endPoint y: 375, distance: 12.1
click at [311, 378] on input "$5000" at bounding box center [309, 384] width 12 height 12
radio input "true"
click at [350, 470] on label "Meeting our desired experience and playing most of the courses we want to play …" at bounding box center [510, 479] width 716 height 18
click at [145, 472] on input "Meeting our desired experience and playing most of the courses we want to play …" at bounding box center [139, 478] width 12 height 12
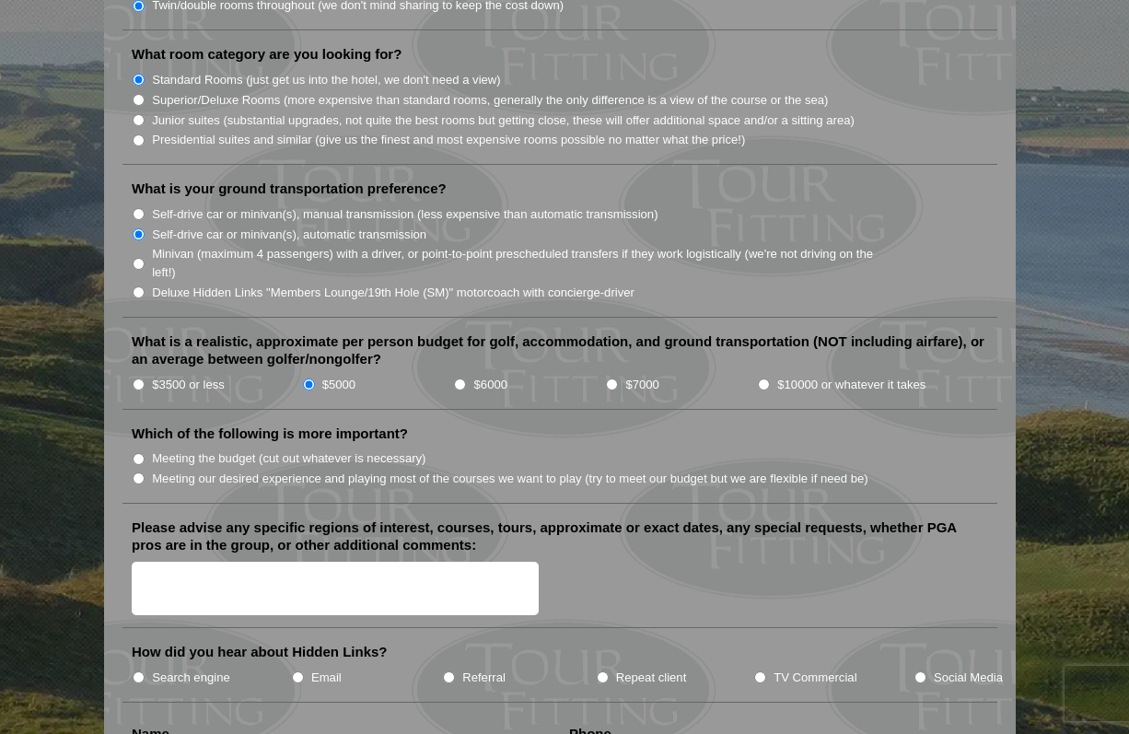
radio input "true"
click at [414, 562] on textarea "Please advise any specific regions of interest, courses, tours, approximate or …" at bounding box center [335, 589] width 407 height 54
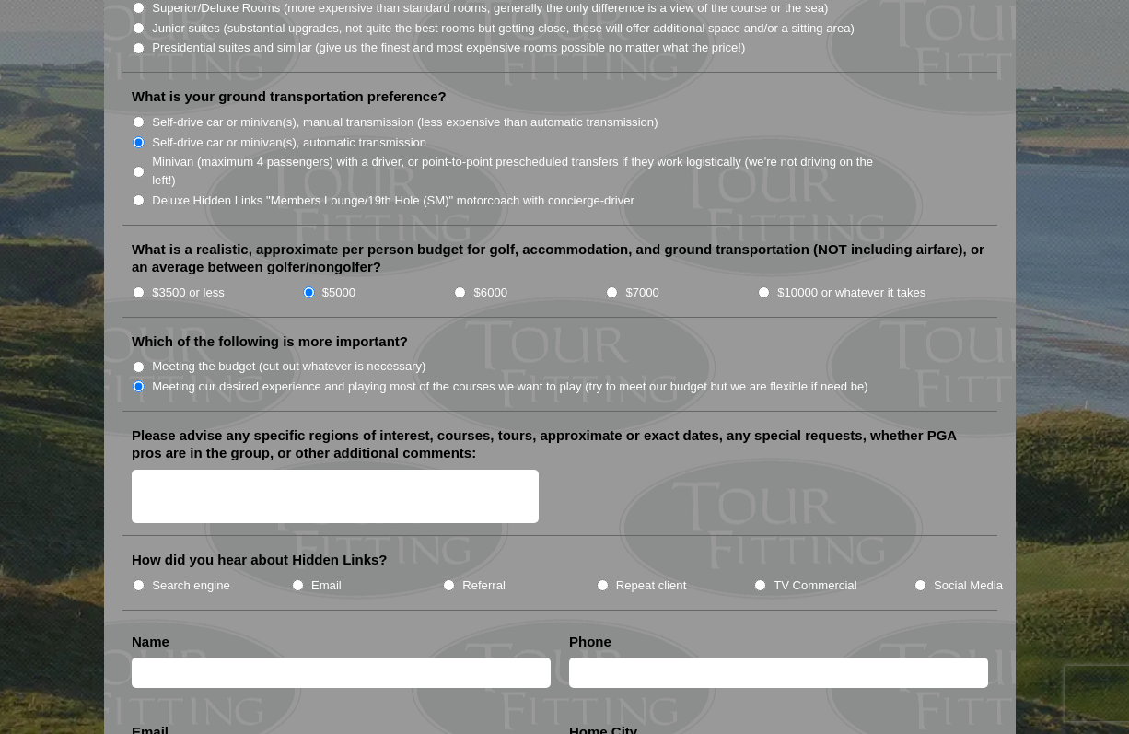
type textarea "g"
type textarea "N"
type textarea "F"
type textarea "L"
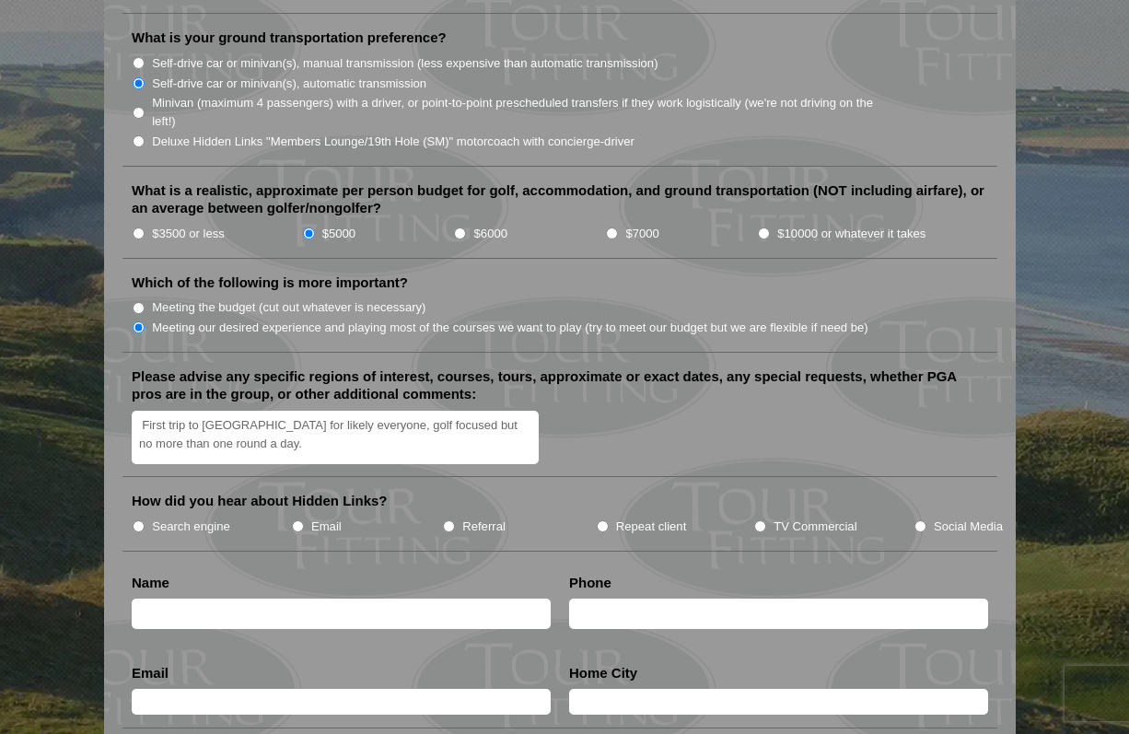
scroll to position [2118, 0]
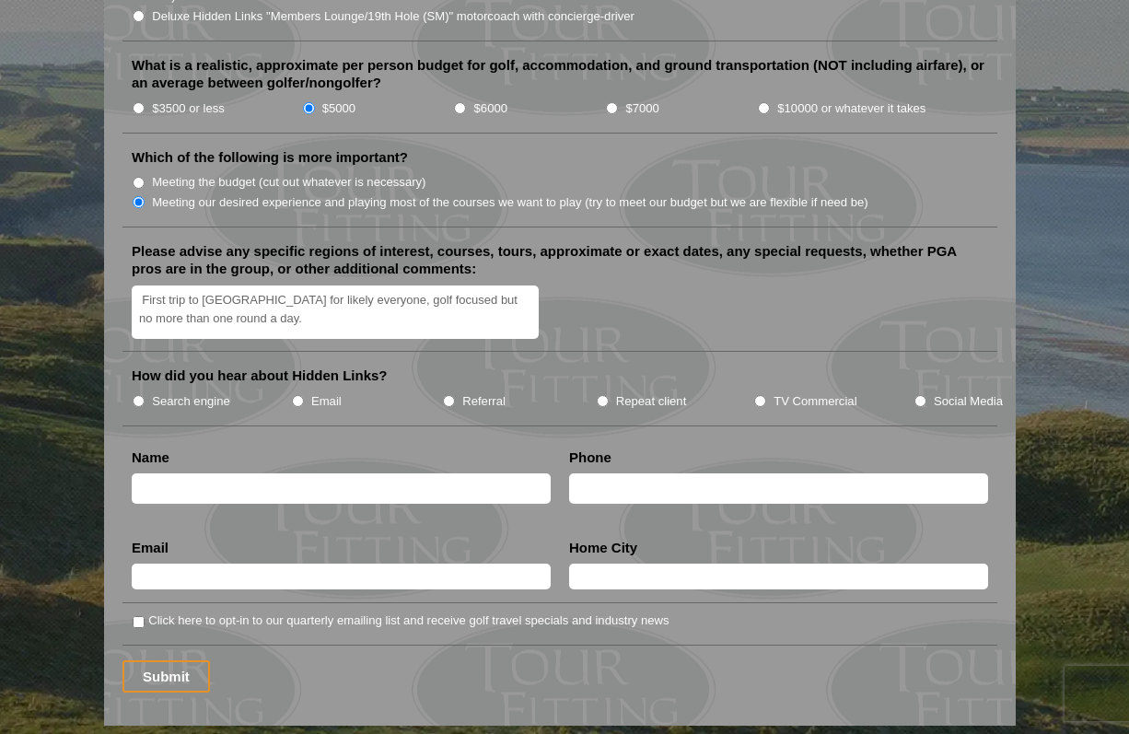
type textarea "First trip to Scotland for likely everyone, golf focused but no more than one r…"
click at [186, 392] on label "Search engine" at bounding box center [191, 401] width 78 height 18
click at [145, 395] on input "Search engine" at bounding box center [139, 401] width 12 height 12
radio input "true"
click at [332, 473] on input "text" at bounding box center [341, 488] width 419 height 30
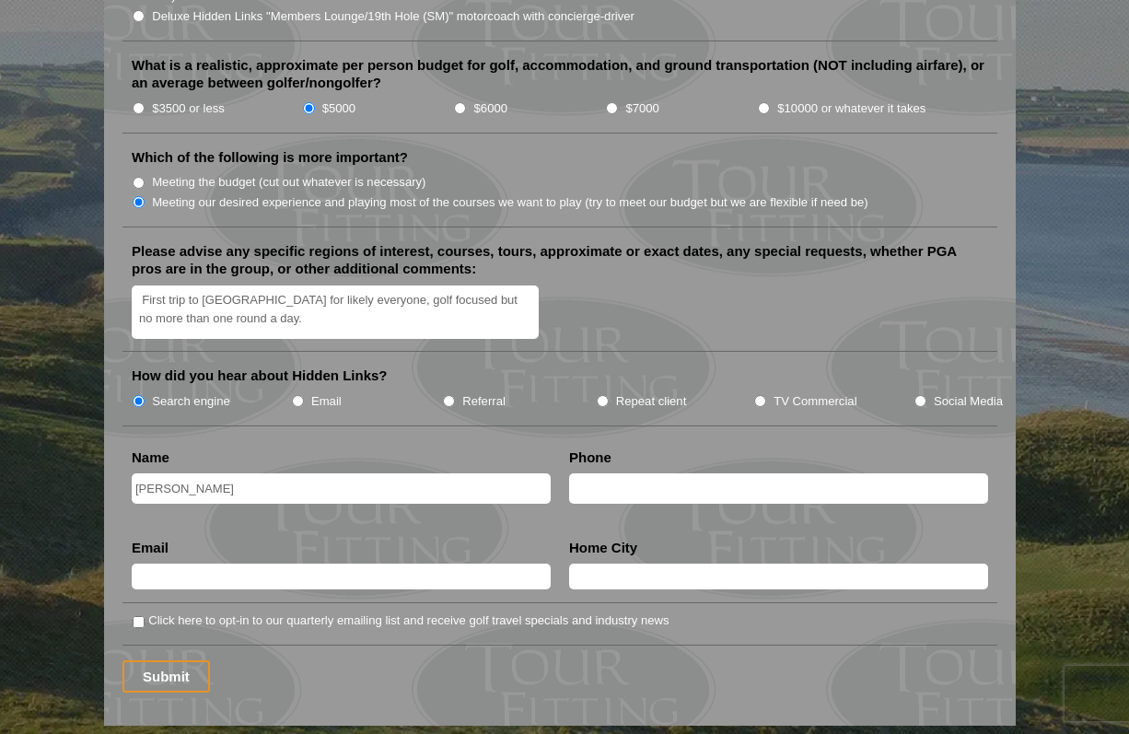
type input "Weston Beckmann"
type input "949-800-9843"
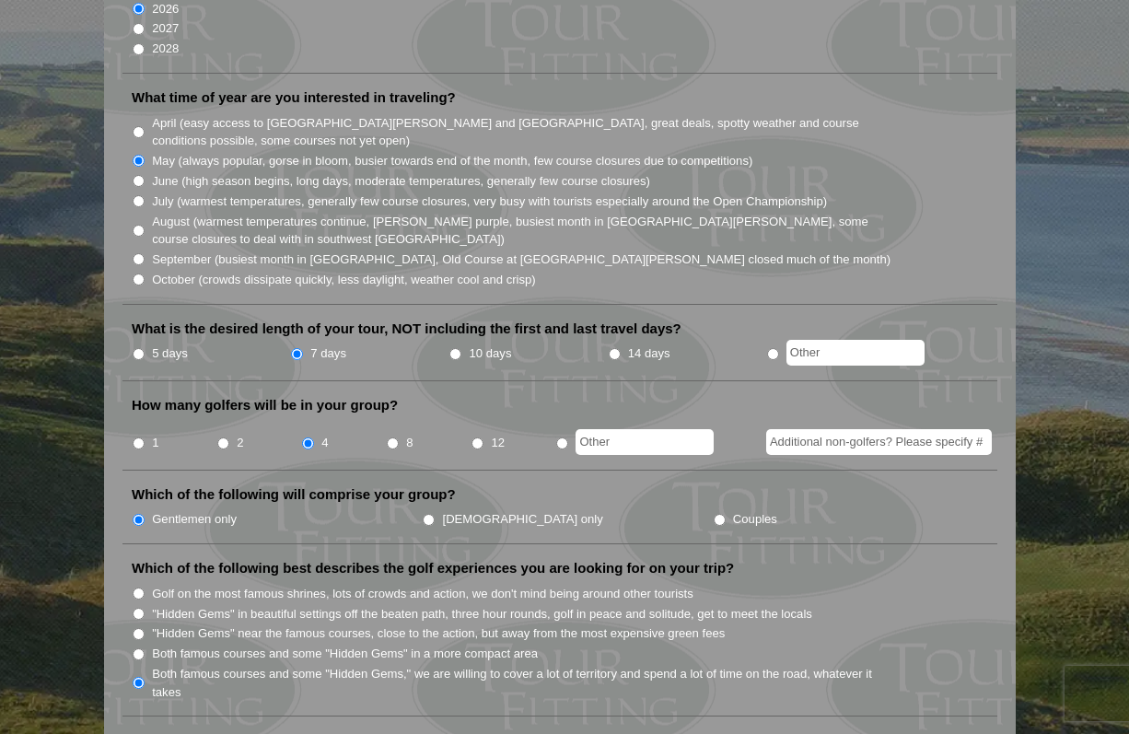
scroll to position [460, 0]
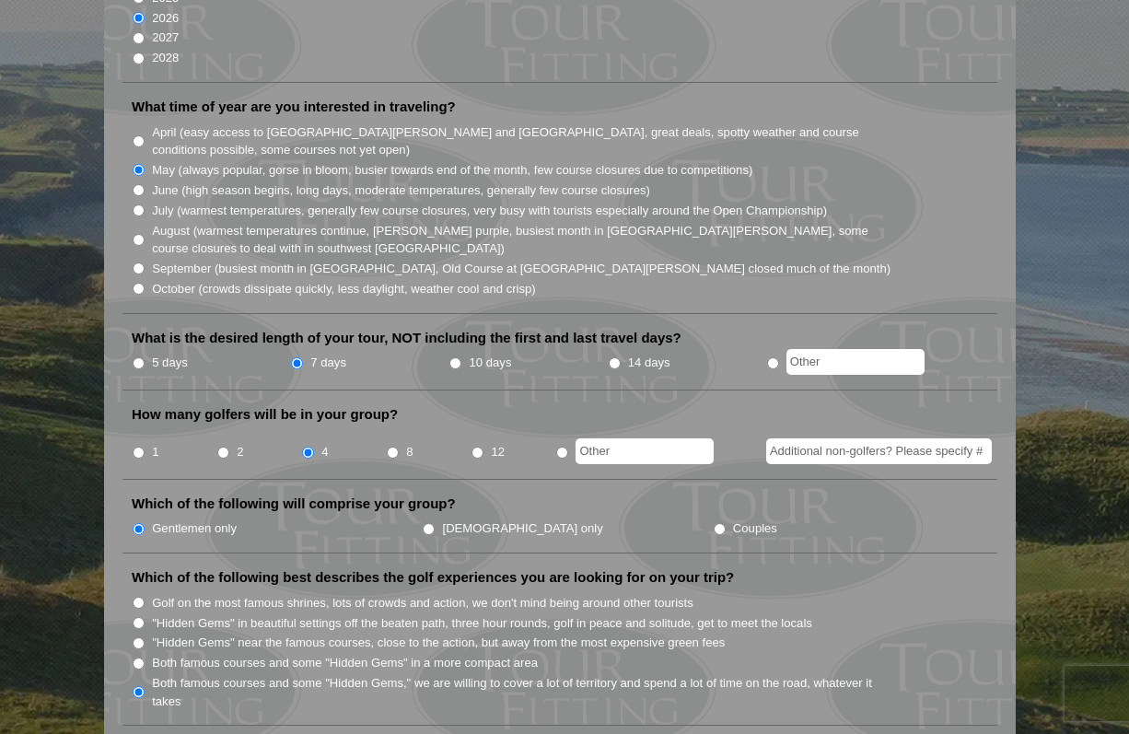
click at [557, 447] on input "radio" at bounding box center [562, 453] width 12 height 12
radio input "true"
click at [584, 438] on input "text" at bounding box center [644, 451] width 138 height 26
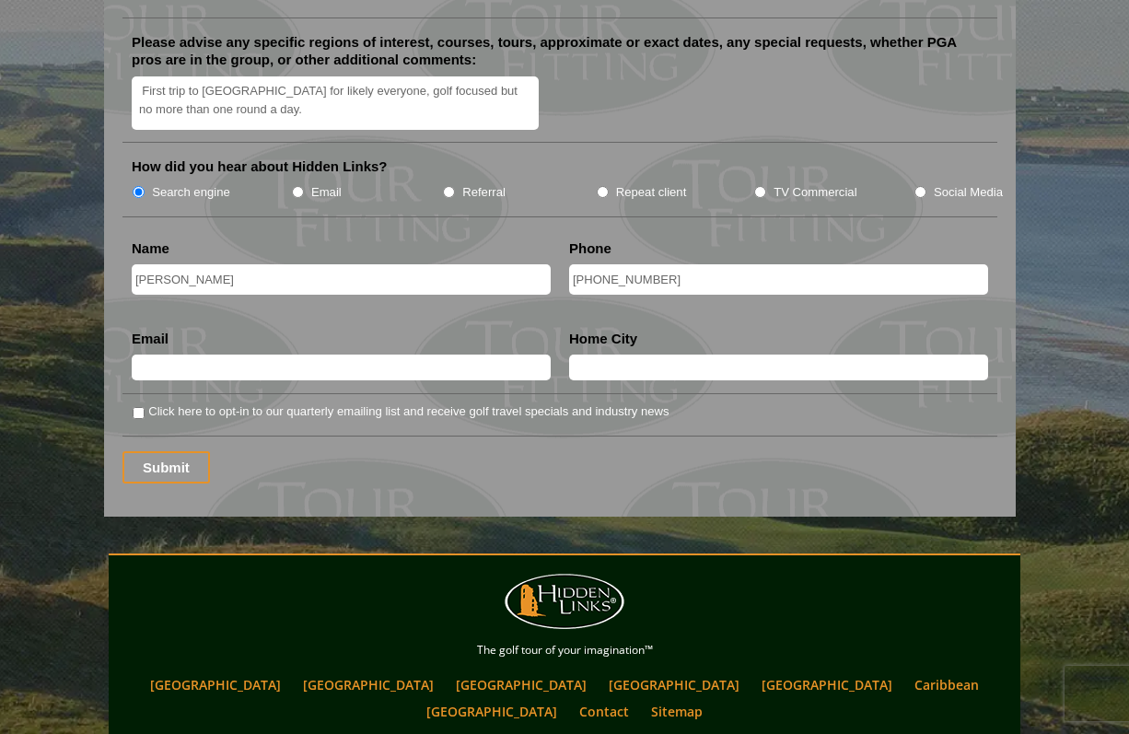
scroll to position [2302, 0]
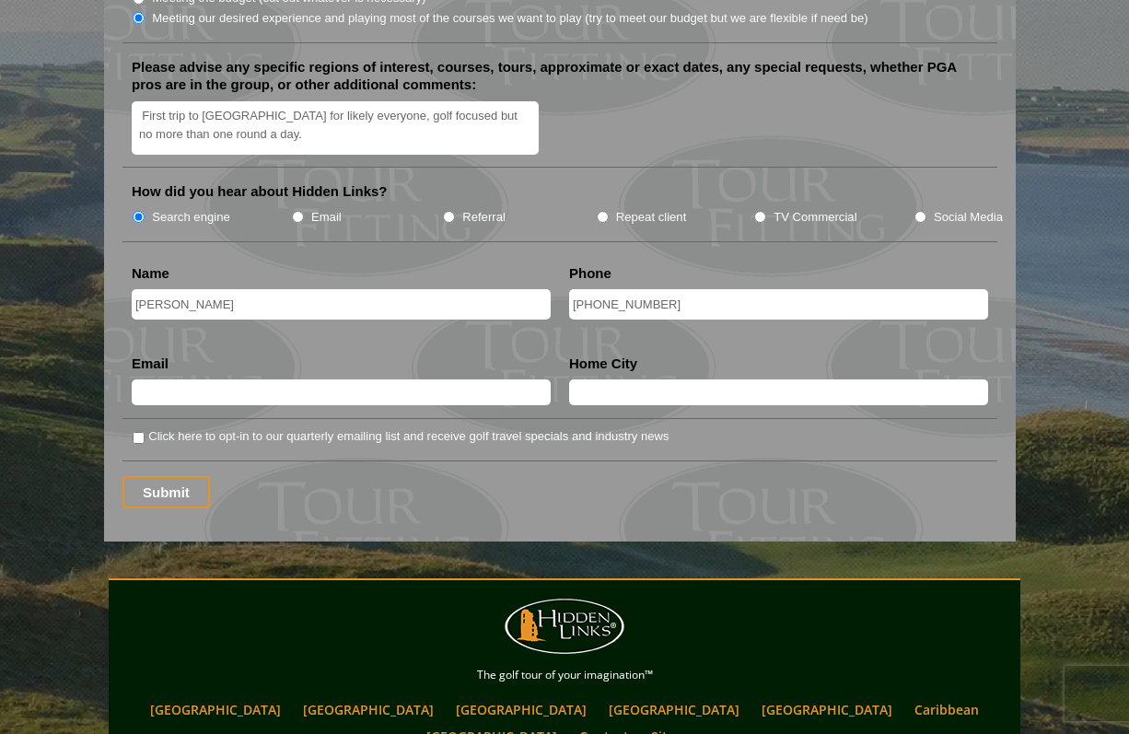
type input "5"
